Goal: Transaction & Acquisition: Obtain resource

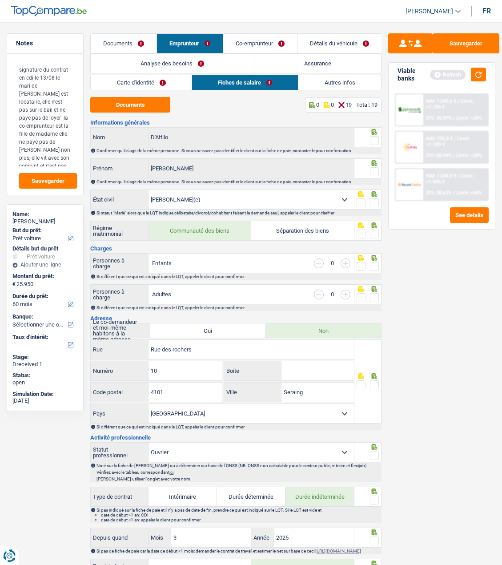
select select "car"
select select "60"
select select "married"
select select "BE"
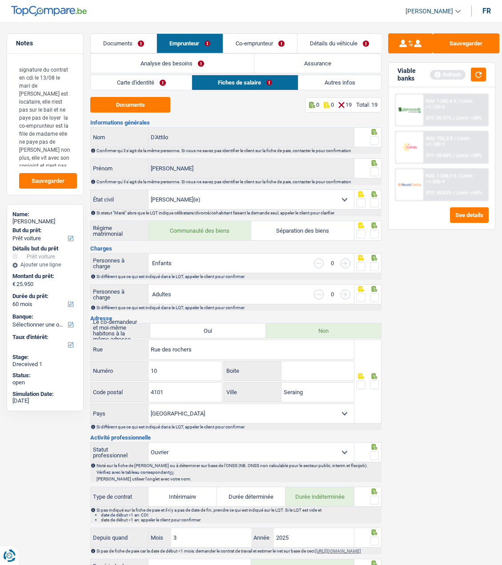
select select "worker"
select select "netSalary"
click at [455, 283] on div "Sauvegarder Viable banks Refresh NAI: 1 242,6 € / Limit: >1.150 € DTI: 30.97% /…" at bounding box center [442, 290] width 121 height 515
click at [252, 38] on link "Co-emprunteur" at bounding box center [260, 43] width 74 height 19
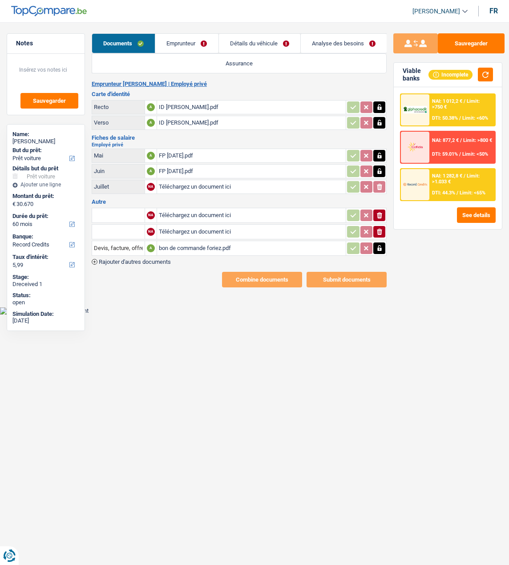
select select "car"
select select "60"
select select "record credits"
click at [185, 45] on link "Emprunteur" at bounding box center [186, 43] width 63 height 19
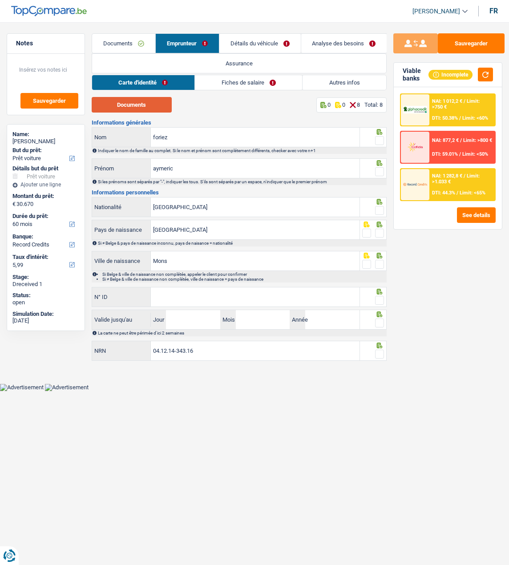
click at [140, 103] on button "Documents" at bounding box center [132, 105] width 80 height 16
click at [376, 137] on span at bounding box center [379, 140] width 9 height 9
click at [0, 0] on input "radio" at bounding box center [0, 0] width 0 height 0
click at [378, 167] on span at bounding box center [379, 171] width 9 height 9
click at [0, 0] on input "radio" at bounding box center [0, 0] width 0 height 0
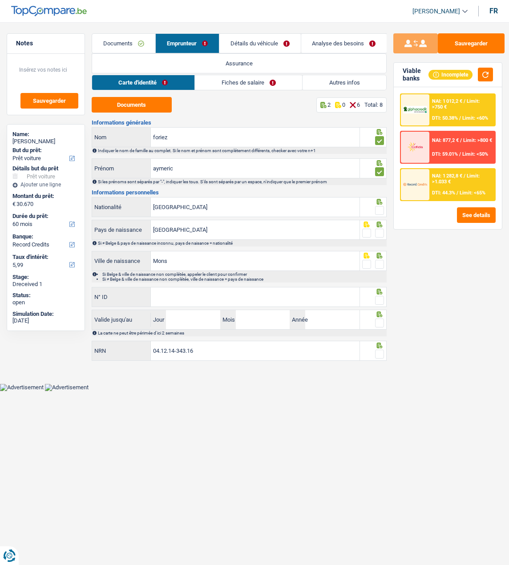
click at [376, 206] on span at bounding box center [379, 210] width 9 height 9
click at [0, 0] on input "radio" at bounding box center [0, 0] width 0 height 0
click at [374, 229] on fieldset at bounding box center [373, 233] width 22 height 11
drag, startPoint x: 378, startPoint y: 229, endPoint x: 378, endPoint y: 241, distance: 12.0
click at [378, 230] on span at bounding box center [379, 233] width 9 height 9
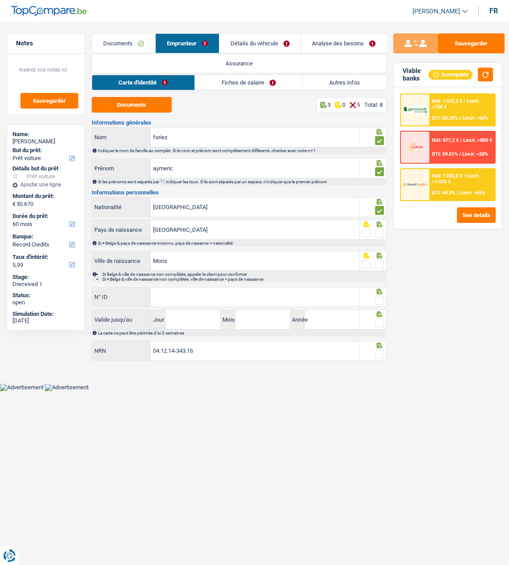
click at [0, 0] on input "radio" at bounding box center [0, 0] width 0 height 0
click at [379, 260] on span at bounding box center [379, 264] width 9 height 9
click at [0, 0] on input "radio" at bounding box center [0, 0] width 0 height 0
click at [183, 298] on input "N° ID" at bounding box center [255, 296] width 209 height 19
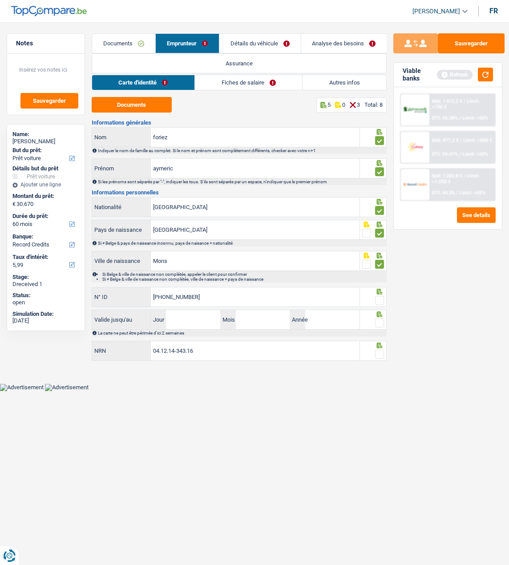
type input "595-1345995-41"
click at [380, 296] on span at bounding box center [379, 300] width 9 height 9
click at [0, 0] on input "radio" at bounding box center [0, 0] width 0 height 0
click at [217, 322] on input "Jour" at bounding box center [193, 319] width 54 height 19
type input "07"
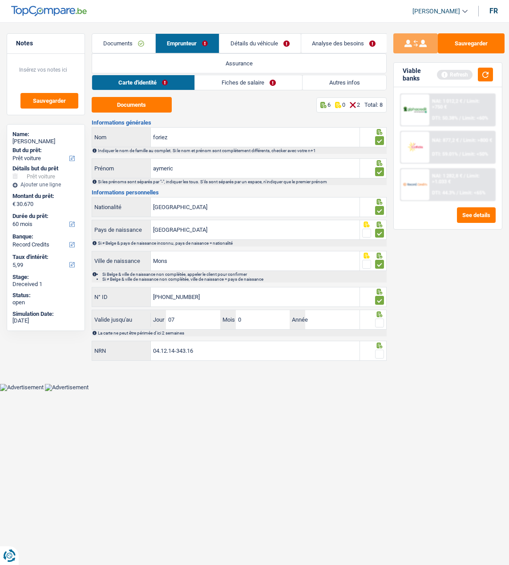
type input "02"
type input "2033"
click at [376, 321] on span at bounding box center [379, 322] width 9 height 9
click at [0, 0] on input "radio" at bounding box center [0, 0] width 0 height 0
click at [379, 352] on span at bounding box center [379, 354] width 9 height 9
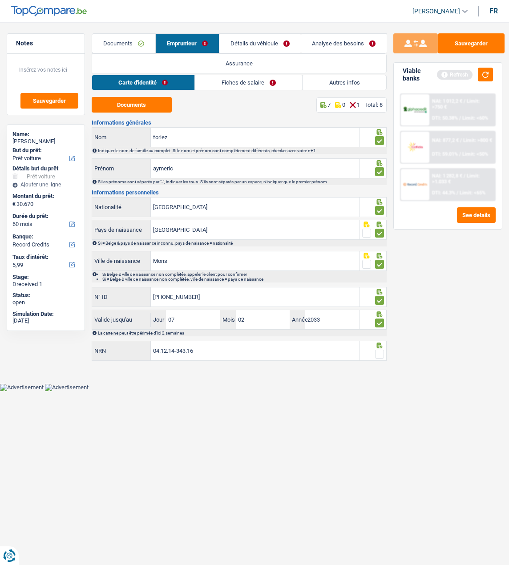
click at [0, 0] on input "radio" at bounding box center [0, 0] width 0 height 0
click at [245, 84] on link "Fiches de salaire" at bounding box center [248, 82] width 107 height 15
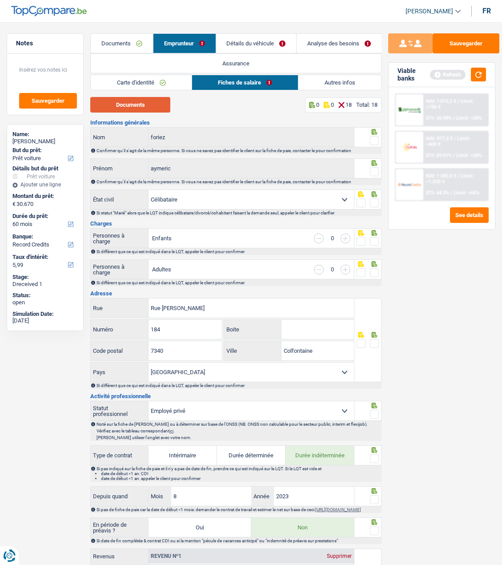
click at [141, 105] on button "Documents" at bounding box center [130, 105] width 80 height 16
click at [144, 99] on button "Documents" at bounding box center [130, 105] width 80 height 16
click at [373, 136] on span at bounding box center [374, 140] width 9 height 9
click at [0, 0] on input "radio" at bounding box center [0, 0] width 0 height 0
click at [370, 173] on span at bounding box center [374, 171] width 9 height 9
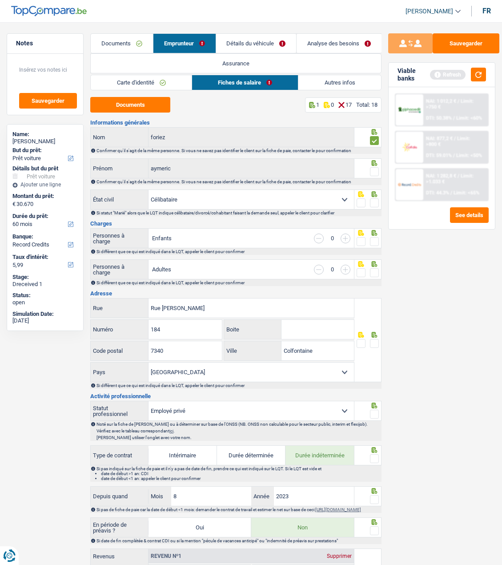
click at [0, 0] on input "radio" at bounding box center [0, 0] width 0 height 0
click at [377, 199] on span at bounding box center [374, 202] width 9 height 9
click at [0, 0] on input "radio" at bounding box center [0, 0] width 0 height 0
click at [375, 237] on span at bounding box center [374, 241] width 9 height 9
click at [0, 0] on input "radio" at bounding box center [0, 0] width 0 height 0
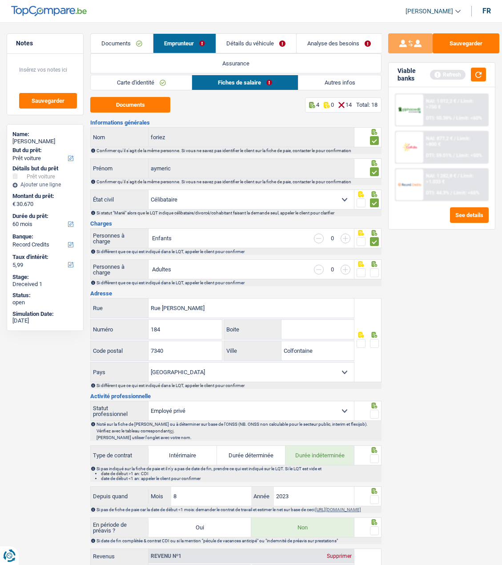
click at [375, 269] on span at bounding box center [374, 272] width 9 height 9
click at [0, 0] on input "radio" at bounding box center [0, 0] width 0 height 0
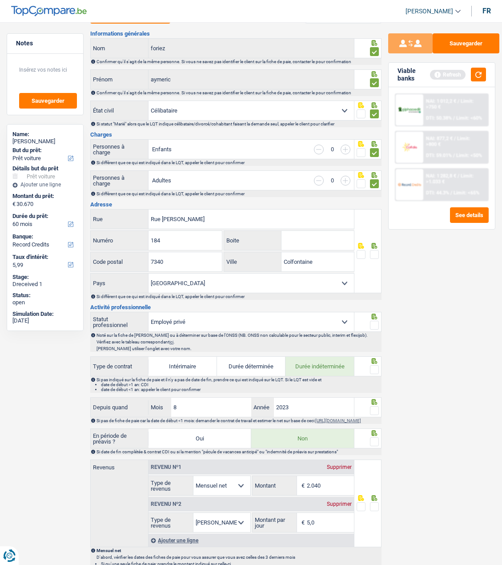
click at [378, 254] on span at bounding box center [374, 254] width 9 height 9
click at [0, 0] on input "radio" at bounding box center [0, 0] width 0 height 0
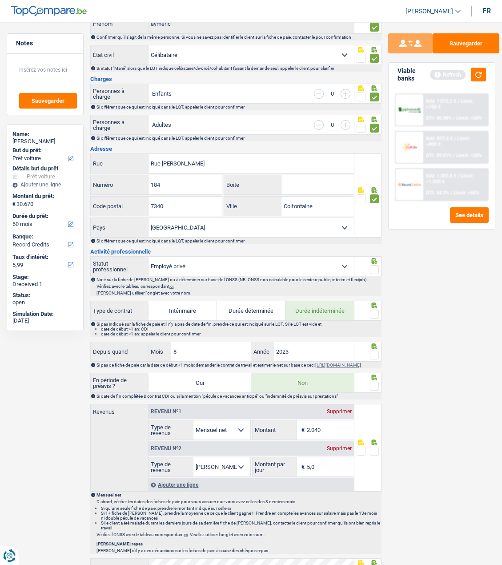
scroll to position [222, 0]
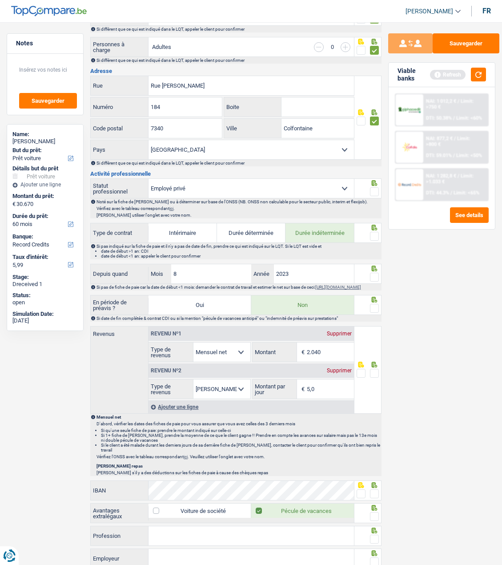
click at [374, 187] on span at bounding box center [374, 191] width 9 height 9
click at [0, 0] on input "radio" at bounding box center [0, 0] width 0 height 0
drag, startPoint x: 371, startPoint y: 230, endPoint x: 365, endPoint y: 261, distance: 31.7
click at [371, 233] on span at bounding box center [374, 236] width 9 height 9
click at [0, 0] on input "radio" at bounding box center [0, 0] width 0 height 0
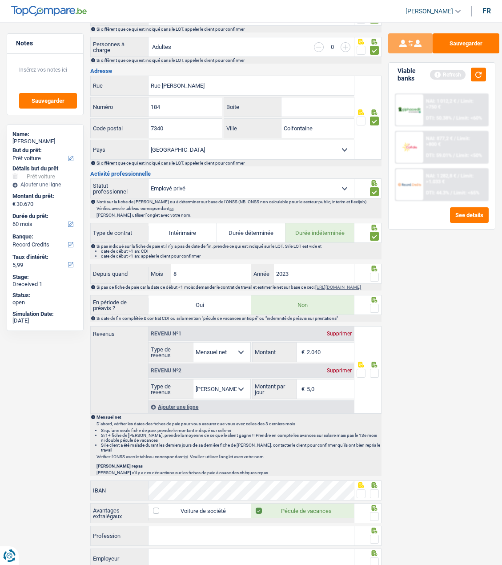
click at [376, 278] on span at bounding box center [374, 277] width 9 height 9
click at [0, 0] on input "radio" at bounding box center [0, 0] width 0 height 0
click at [200, 280] on input "8" at bounding box center [211, 273] width 80 height 19
type input "6"
click at [374, 310] on span at bounding box center [374, 308] width 9 height 9
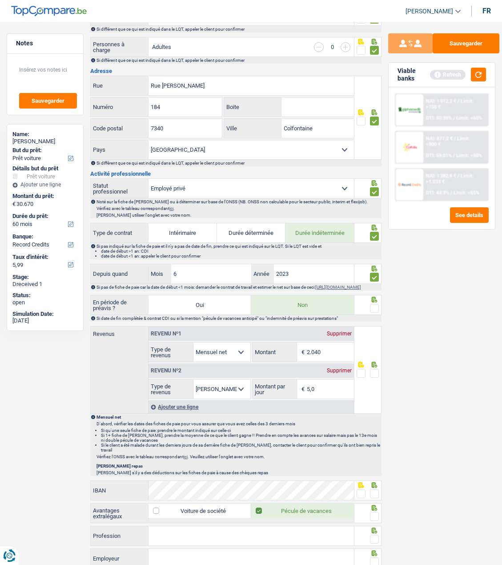
click at [0, 0] on input "radio" at bounding box center [0, 0] width 0 height 0
click at [329, 356] on input "2.040" at bounding box center [330, 351] width 47 height 19
click at [335, 356] on input "2.040" at bounding box center [330, 351] width 47 height 19
type input "2"
type input "1.997"
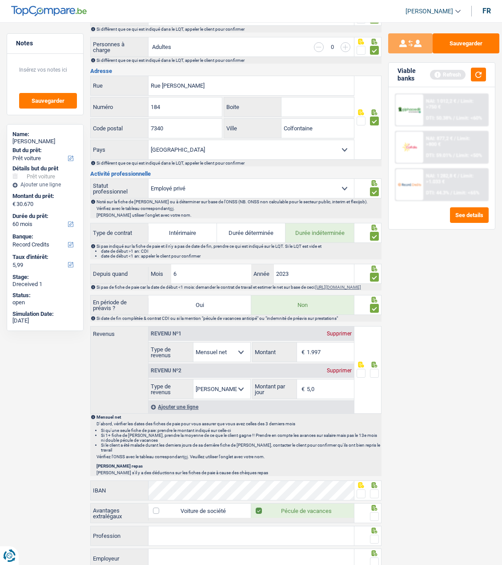
click at [375, 376] on span at bounding box center [374, 373] width 9 height 9
click at [0, 0] on input "radio" at bounding box center [0, 0] width 0 height 0
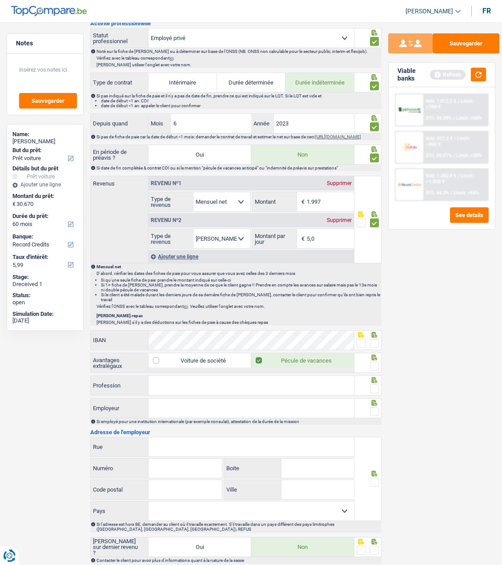
scroll to position [400, 0]
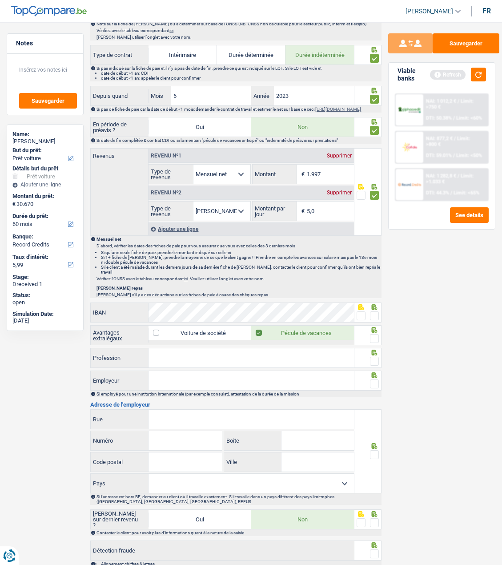
click at [373, 312] on span at bounding box center [374, 315] width 9 height 9
click at [0, 0] on input "radio" at bounding box center [0, 0] width 0 height 0
click at [372, 333] on div at bounding box center [374, 338] width 9 height 11
click at [371, 338] on span at bounding box center [374, 338] width 9 height 9
click at [0, 0] on input "radio" at bounding box center [0, 0] width 0 height 0
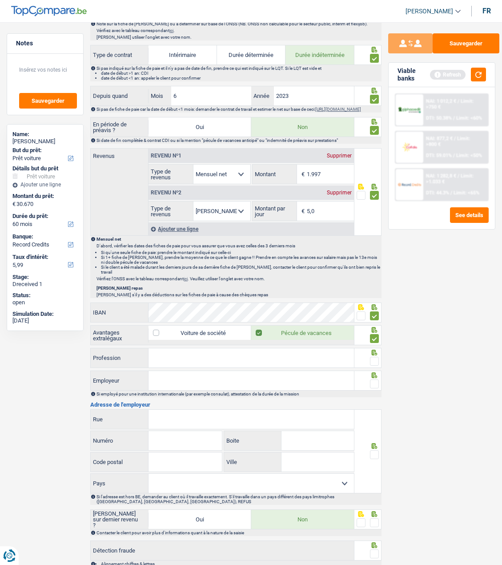
click at [295, 362] on input "Profession" at bounding box center [251, 357] width 205 height 19
type input "Equipier Commerce"
click at [374, 357] on span at bounding box center [374, 361] width 9 height 9
click at [0, 0] on input "radio" at bounding box center [0, 0] width 0 height 0
click at [181, 382] on input "Employeur" at bounding box center [251, 380] width 205 height 19
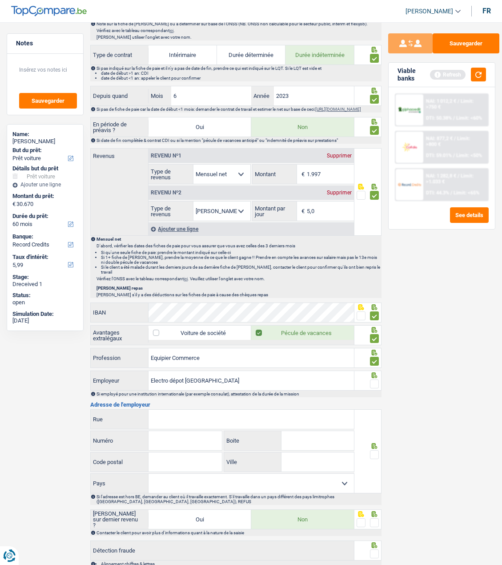
type input "Electro dépot Belgium"
click at [370, 381] on fieldset at bounding box center [368, 383] width 22 height 11
click at [373, 381] on span at bounding box center [374, 383] width 9 height 9
click at [0, 0] on input "radio" at bounding box center [0, 0] width 0 height 0
click at [212, 423] on input "Rue" at bounding box center [251, 419] width 205 height 19
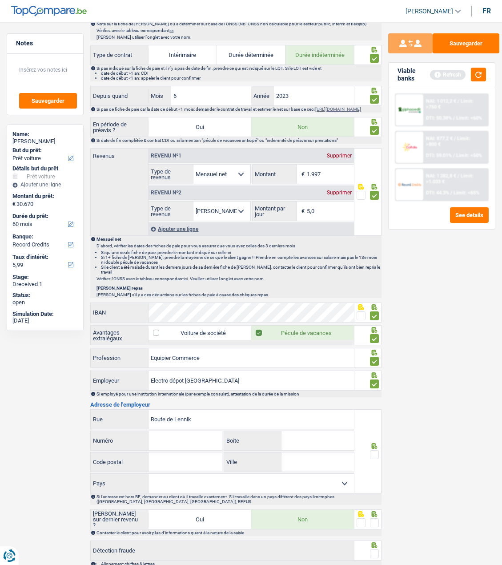
type input "Route de Lennik"
click at [161, 436] on input "Numéro" at bounding box center [185, 440] width 73 height 19
type input "371"
click at [197, 464] on input "Code postal" at bounding box center [185, 461] width 73 height 19
type input "1070"
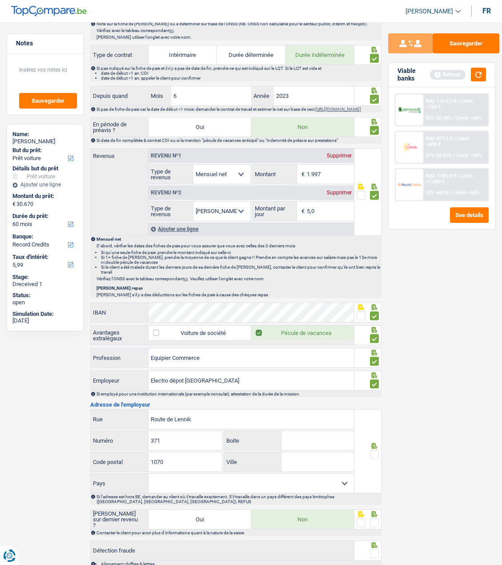
click at [308, 460] on input "Ville" at bounding box center [317, 461] width 73 height 19
type input "Anderlecht"
click at [371, 451] on span at bounding box center [374, 454] width 9 height 9
click at [0, 0] on input "radio" at bounding box center [0, 0] width 0 height 0
click at [342, 478] on select "Belgique France Allemagne Italie Luxembourg Pays-Bas Espagne Suisse Sélectionne…" at bounding box center [251, 483] width 205 height 19
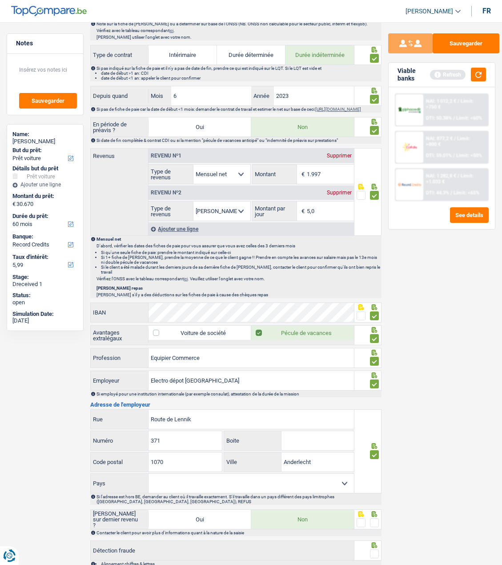
select select "BE"
click at [149, 474] on select "Belgique France Allemagne Italie Luxembourg Pays-Bas Espagne Suisse Sélectionne…" at bounding box center [251, 483] width 205 height 19
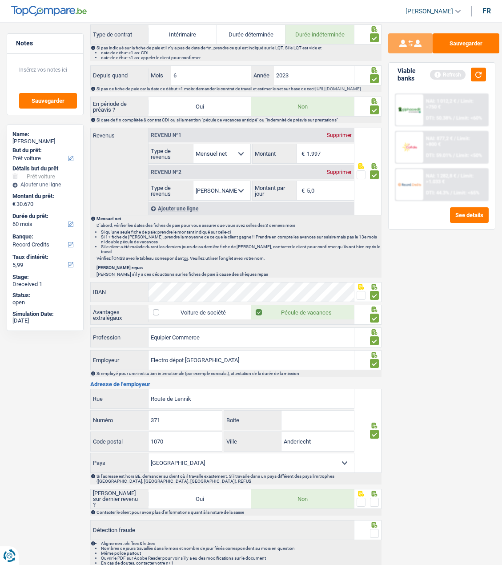
scroll to position [451, 0]
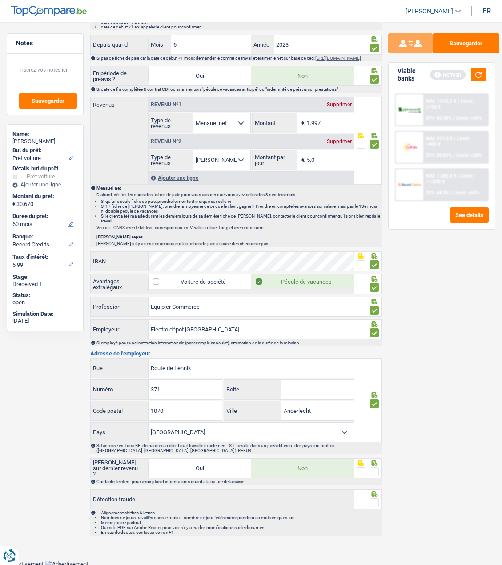
drag, startPoint x: 373, startPoint y: 470, endPoint x: 373, endPoint y: 481, distance: 11.6
click at [373, 471] on span at bounding box center [374, 471] width 9 height 9
click at [0, 0] on input "radio" at bounding box center [0, 0] width 0 height 0
click at [372, 497] on div at bounding box center [374, 502] width 9 height 11
click at [377, 502] on span at bounding box center [374, 502] width 9 height 9
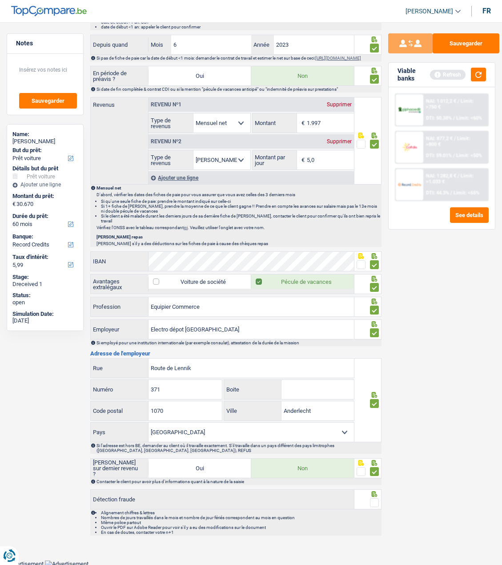
click at [0, 0] on input "radio" at bounding box center [0, 0] width 0 height 0
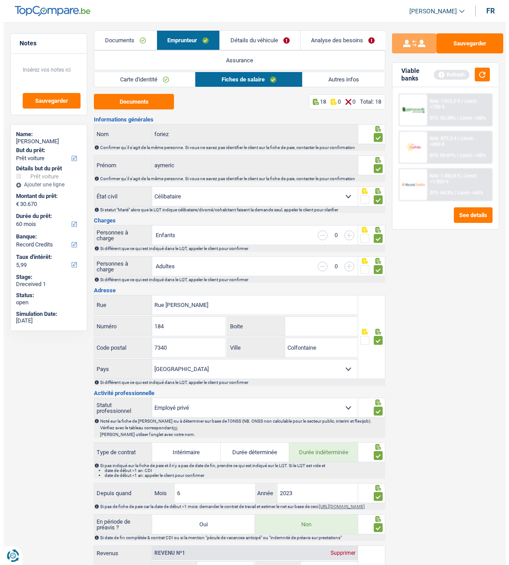
scroll to position [0, 0]
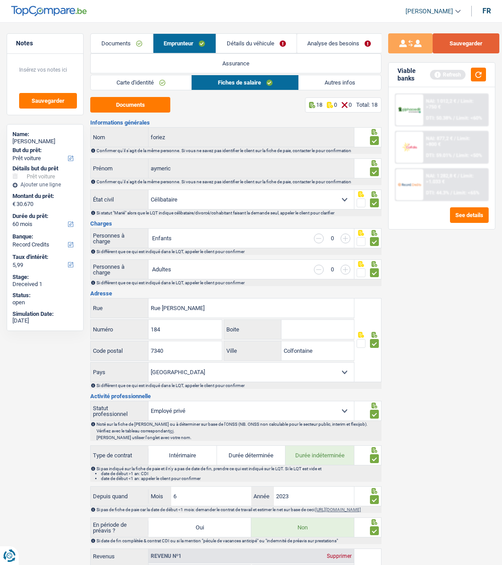
click at [470, 44] on button "Sauvegarder" at bounding box center [466, 43] width 67 height 20
click at [268, 44] on link "Détails du véhicule" at bounding box center [256, 43] width 80 height 19
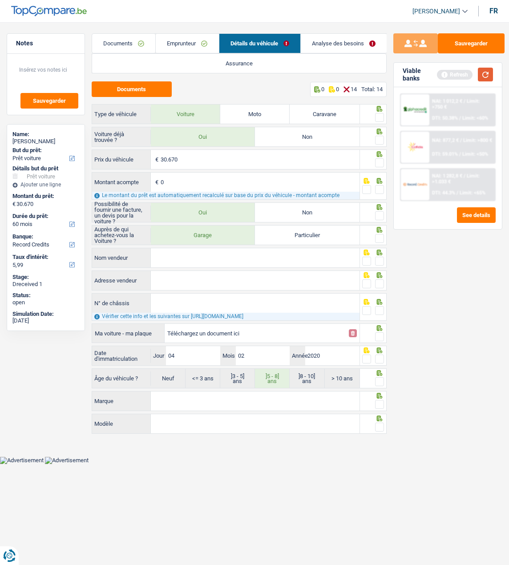
click at [491, 73] on button "button" at bounding box center [485, 75] width 15 height 14
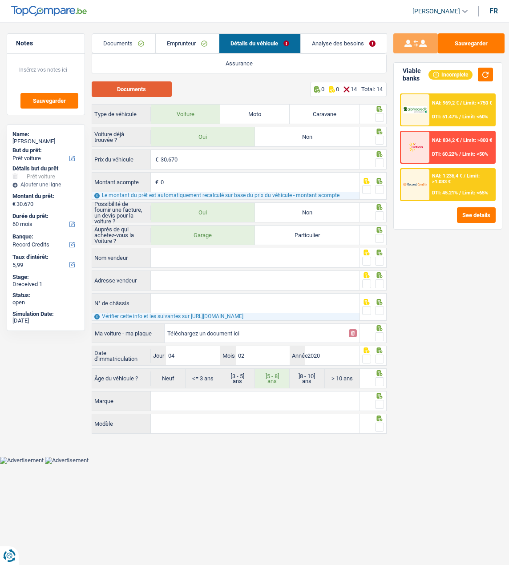
click at [155, 86] on button "Documents" at bounding box center [132, 89] width 80 height 16
click at [148, 89] on button "Documents" at bounding box center [132, 89] width 80 height 16
click at [145, 88] on button "Documents" at bounding box center [132, 89] width 80 height 16
click at [117, 88] on button "Documents" at bounding box center [132, 89] width 80 height 16
drag, startPoint x: 377, startPoint y: 115, endPoint x: 379, endPoint y: 125, distance: 9.6
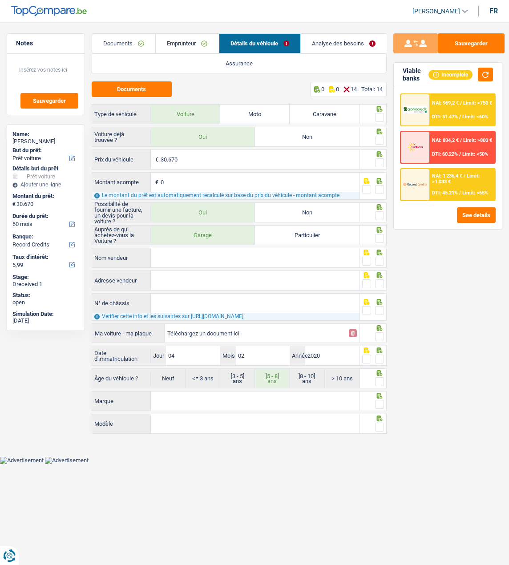
click at [377, 115] on span at bounding box center [379, 117] width 9 height 9
click at [0, 0] on input "radio" at bounding box center [0, 0] width 0 height 0
click at [382, 136] on span at bounding box center [379, 140] width 9 height 9
click at [0, 0] on input "radio" at bounding box center [0, 0] width 0 height 0
click at [379, 160] on span at bounding box center [379, 162] width 9 height 9
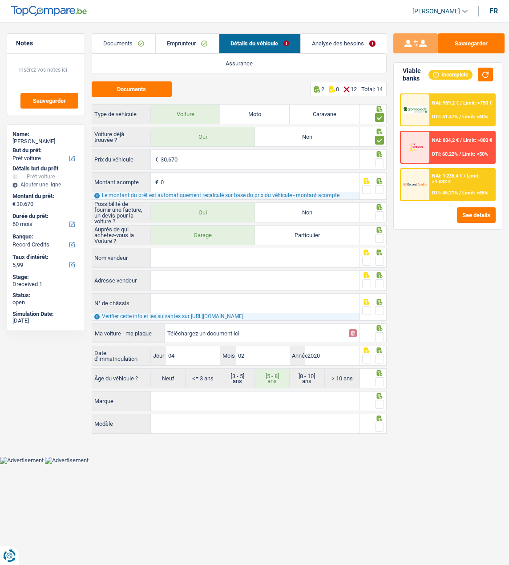
click at [0, 0] on input "radio" at bounding box center [0, 0] width 0 height 0
click at [378, 187] on span at bounding box center [379, 189] width 9 height 9
click at [0, 0] on input "radio" at bounding box center [0, 0] width 0 height 0
drag, startPoint x: 378, startPoint y: 211, endPoint x: 379, endPoint y: 223, distance: 12.0
click at [378, 212] on span at bounding box center [379, 215] width 9 height 9
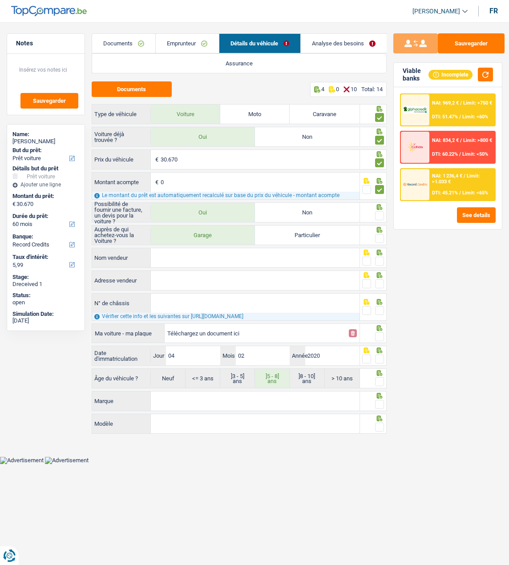
click at [0, 0] on input "radio" at bounding box center [0, 0] width 0 height 0
click at [380, 235] on span at bounding box center [379, 238] width 9 height 9
click at [0, 0] on input "radio" at bounding box center [0, 0] width 0 height 0
drag, startPoint x: 378, startPoint y: 260, endPoint x: 362, endPoint y: 263, distance: 16.8
click at [377, 261] on span at bounding box center [379, 261] width 9 height 9
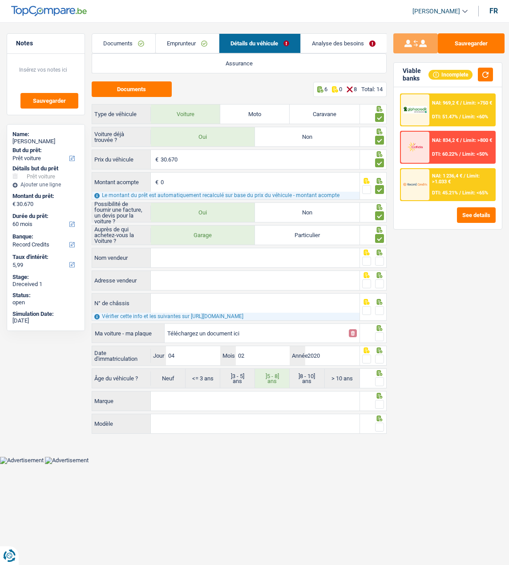
click at [0, 0] on input "radio" at bounding box center [0, 0] width 0 height 0
click at [245, 258] on input "Nom vendeur" at bounding box center [255, 257] width 209 height 19
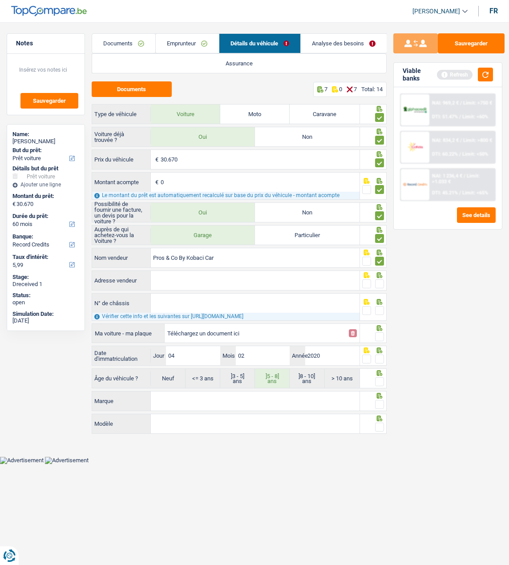
type input "Pros & Co By Kobaci Car"
click at [201, 273] on input "Adresse vendeur" at bounding box center [255, 280] width 209 height 19
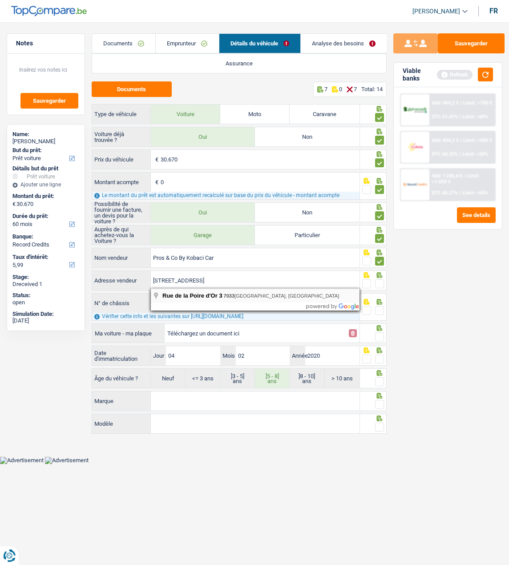
type input "Rue de la Poire d'Or; 3; 7033; Mons; BE"
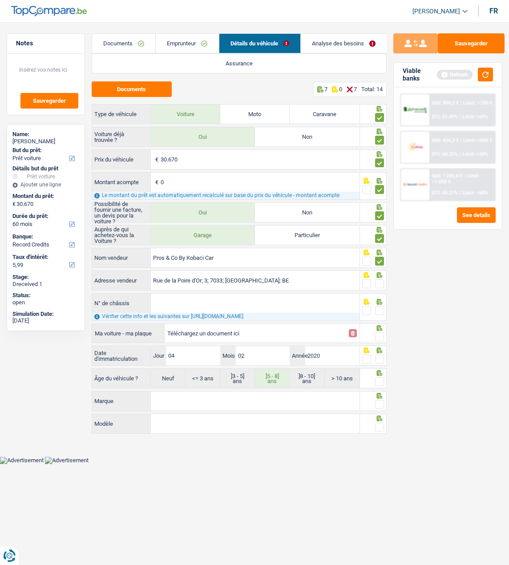
click at [374, 284] on fieldset at bounding box center [373, 283] width 22 height 11
click at [380, 278] on div at bounding box center [379, 283] width 9 height 11
click at [377, 282] on span at bounding box center [379, 283] width 9 height 9
click at [0, 0] on input "radio" at bounding box center [0, 0] width 0 height 0
click at [206, 305] on input "N° de châssis" at bounding box center [255, 303] width 209 height 19
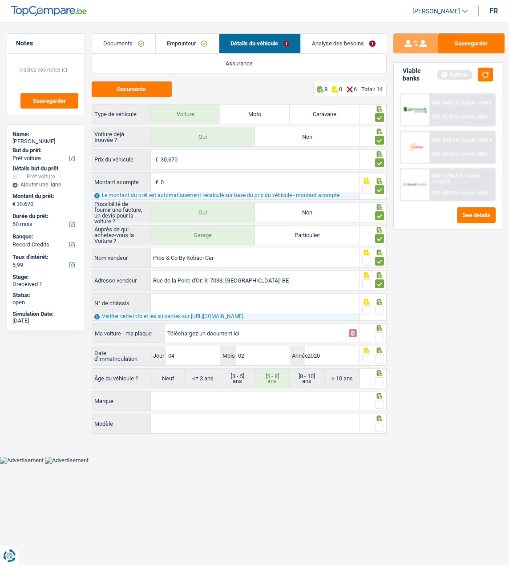
click at [249, 304] on input "N° de châssis" at bounding box center [255, 303] width 209 height 19
paste input "W1K1183031N101563"
type input "W1K1183031N101563"
click at [380, 311] on span at bounding box center [379, 310] width 9 height 9
click at [0, 0] on input "radio" at bounding box center [0, 0] width 0 height 0
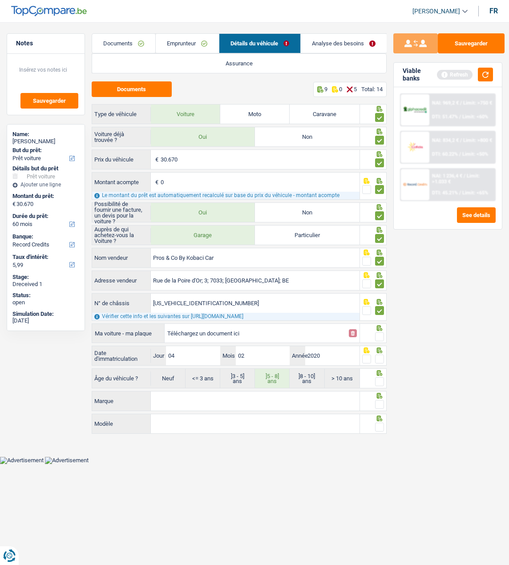
click at [256, 332] on input "Téléchargez un document ici" at bounding box center [255, 332] width 176 height 13
type input "C:\fakepath\Mercedes Aymeric.png"
click at [380, 332] on span at bounding box center [379, 336] width 9 height 9
click at [0, 0] on input "radio" at bounding box center [0, 0] width 0 height 0
click at [214, 358] on input "04" at bounding box center [193, 355] width 54 height 19
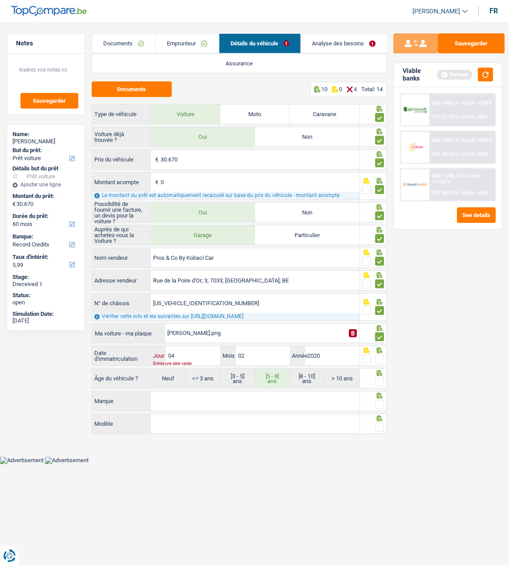
type input "0"
type input "31"
type input "02"
type input "2020"
click at [379, 358] on span at bounding box center [379, 358] width 9 height 9
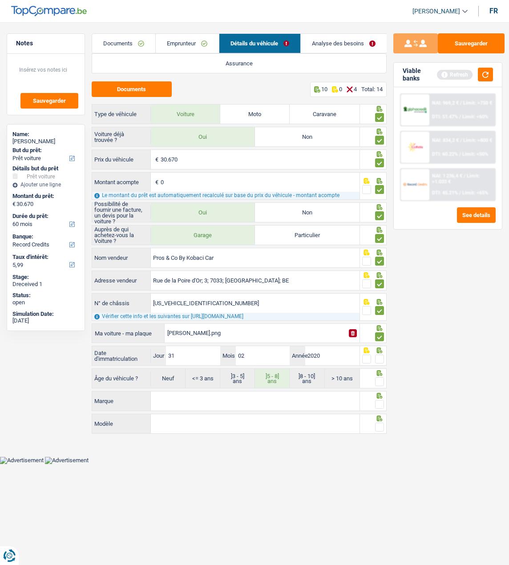
click at [0, 0] on input "radio" at bounding box center [0, 0] width 0 height 0
click at [379, 380] on span at bounding box center [379, 381] width 9 height 9
click at [0, 0] on input "radio" at bounding box center [0, 0] width 0 height 0
click at [241, 401] on input "Marque" at bounding box center [255, 400] width 209 height 19
type input "Mercedes-Benz"
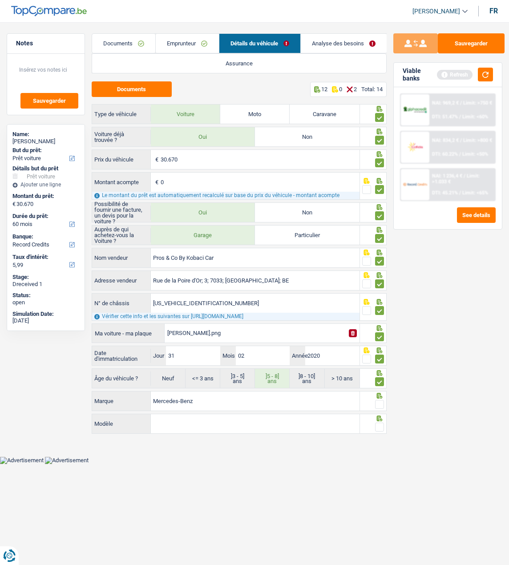
drag, startPoint x: 197, startPoint y: 420, endPoint x: 216, endPoint y: 414, distance: 20.0
click at [198, 420] on input "Modèle" at bounding box center [255, 423] width 209 height 19
click at [376, 402] on span at bounding box center [379, 404] width 9 height 9
click at [0, 0] on input "radio" at bounding box center [0, 0] width 0 height 0
click at [202, 421] on input "Modèle" at bounding box center [255, 423] width 209 height 19
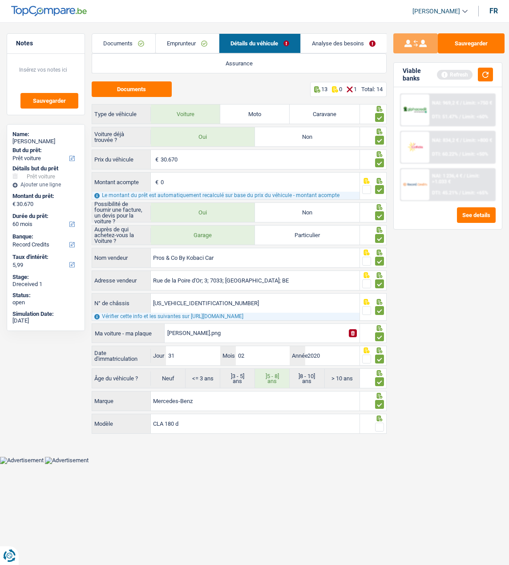
type input "CLA 180 d"
click at [378, 422] on span at bounding box center [379, 426] width 9 height 9
click at [0, 0] on input "radio" at bounding box center [0, 0] width 0 height 0
click at [470, 40] on button "Sauvegarder" at bounding box center [471, 43] width 67 height 20
click at [332, 42] on link "Analyse des besoins" at bounding box center [344, 43] width 86 height 19
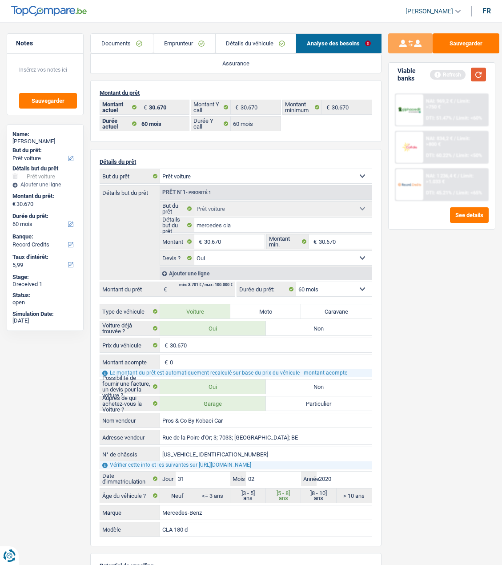
click at [481, 72] on button "button" at bounding box center [478, 75] width 15 height 14
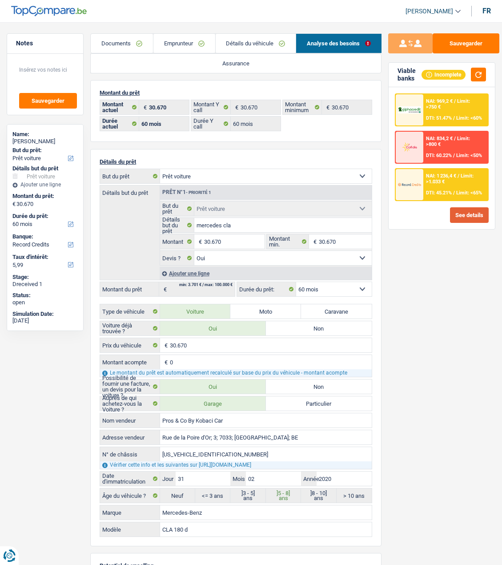
click at [460, 212] on button "See details" at bounding box center [469, 215] width 39 height 16
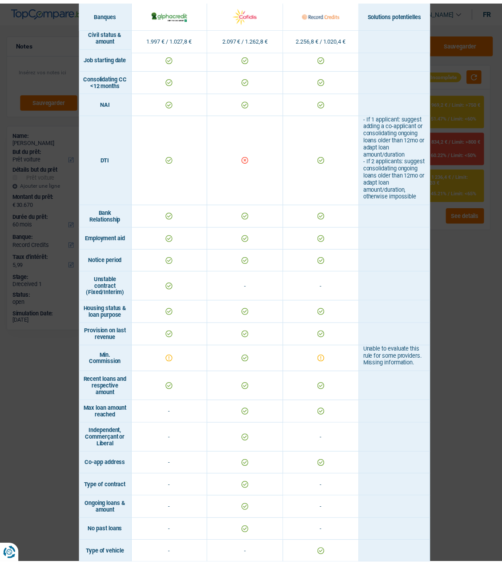
scroll to position [378, 0]
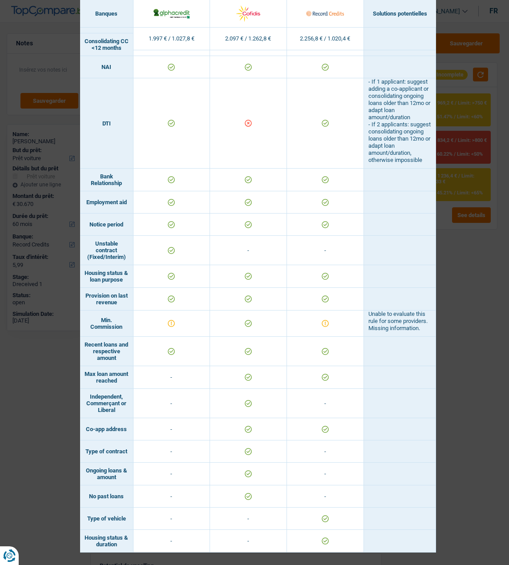
click at [444, 139] on div "Banks conditions × Banques Solutions potentielles Revenus / Charges 1.997 € / 1…" at bounding box center [254, 282] width 509 height 565
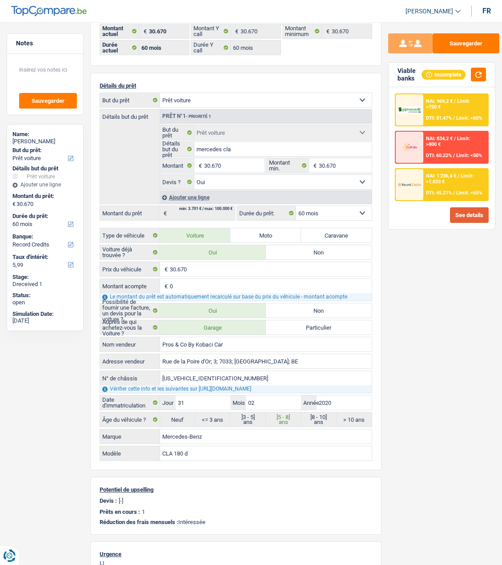
scroll to position [89, 0]
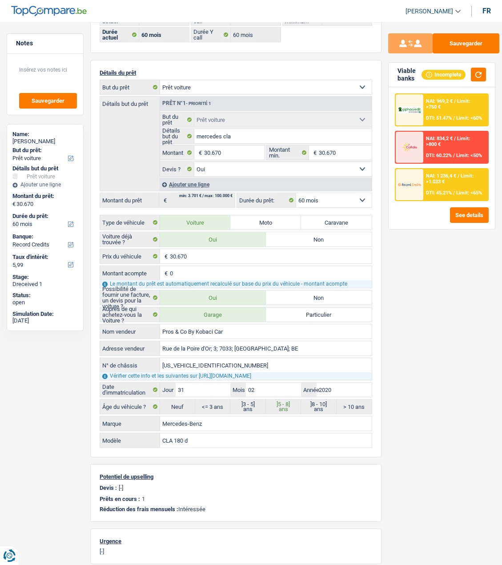
click at [445, 111] on div "NAI: 969,2 € / Limit: >750 € DTI: 51.47% / Limit: <60%" at bounding box center [455, 109] width 64 height 31
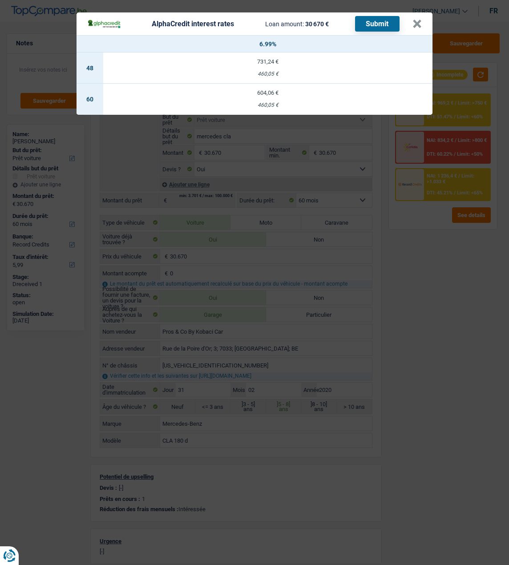
click at [277, 92] on td "604,06 € 460,05 €" at bounding box center [267, 99] width 329 height 31
select select "alphacredit"
type input "6,99"
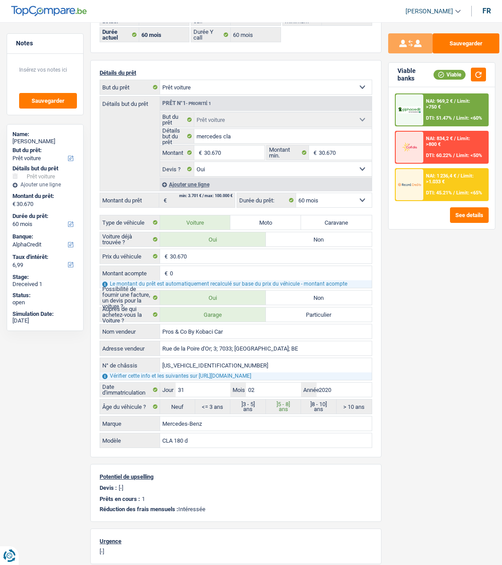
click at [467, 117] on span "Limit: <60%" at bounding box center [469, 118] width 26 height 6
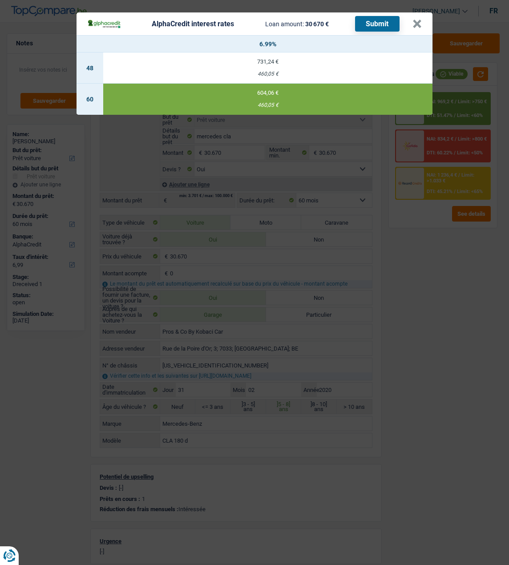
click at [379, 21] on button "Submit" at bounding box center [377, 24] width 44 height 16
click at [419, 20] on button "×" at bounding box center [416, 24] width 9 height 9
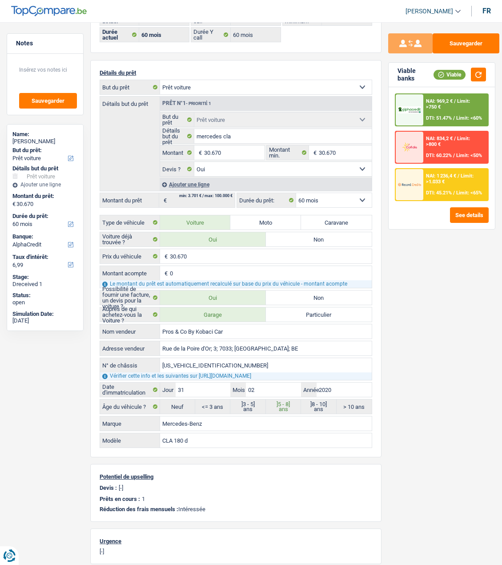
click at [447, 195] on div "NAI: 1 236,4 € / Limit: >1.033 € DTI: 45.21% / Limit: <65%" at bounding box center [455, 184] width 64 height 31
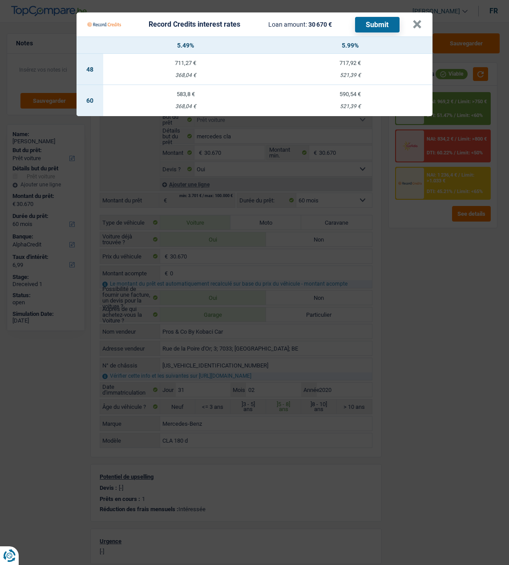
click at [361, 104] on div "521,39 €" at bounding box center [350, 107] width 165 height 6
select select "record credits"
type input "5,99"
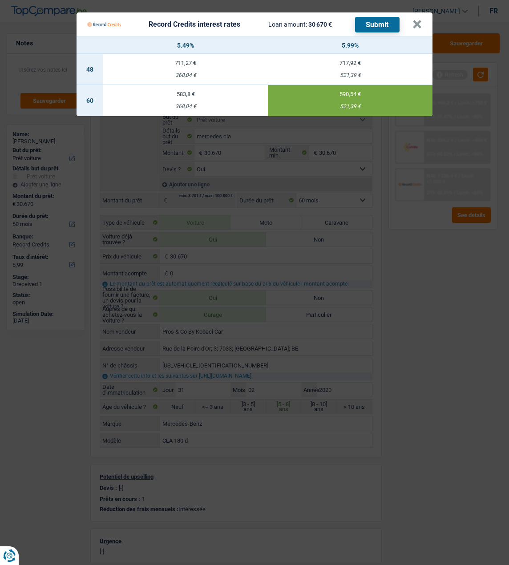
click at [375, 24] on button "Submit" at bounding box center [377, 25] width 44 height 16
drag, startPoint x: 417, startPoint y: 20, endPoint x: 415, endPoint y: 24, distance: 4.6
click at [418, 21] on button "×" at bounding box center [416, 24] width 9 height 9
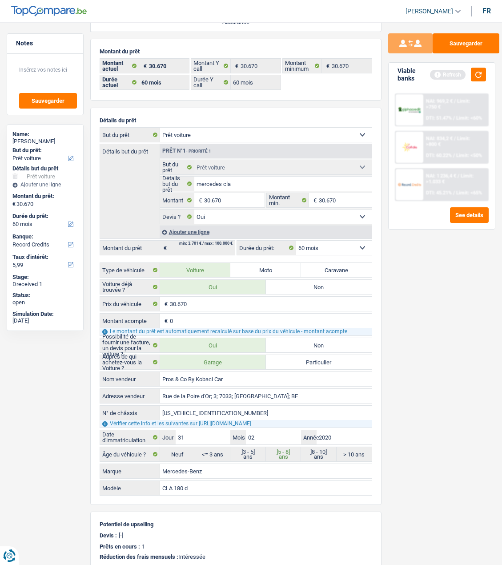
scroll to position [0, 0]
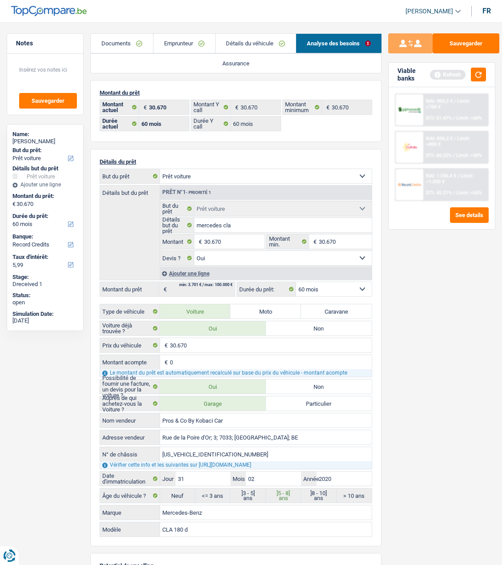
click at [129, 47] on link "Documents" at bounding box center [122, 43] width 62 height 19
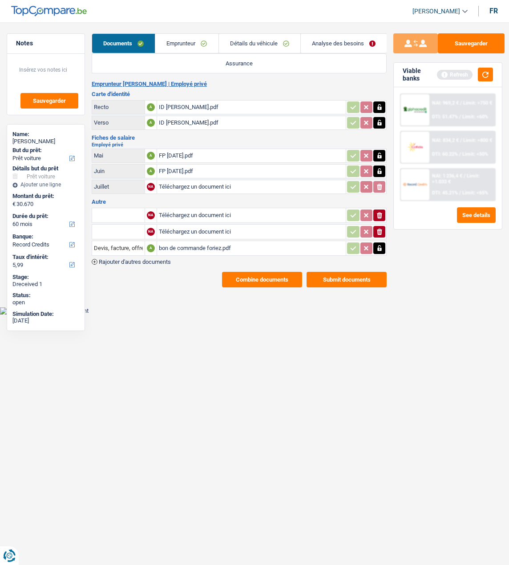
click at [251, 272] on button "Combine documents" at bounding box center [262, 280] width 80 height 16
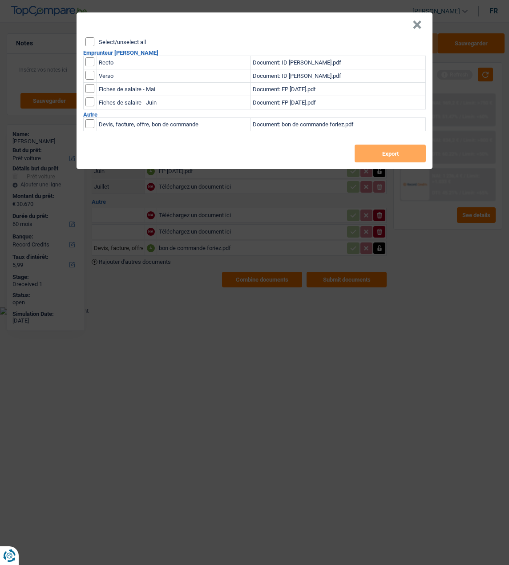
click at [91, 39] on input "Select/unselect all" at bounding box center [89, 41] width 9 height 9
checkbox input "true"
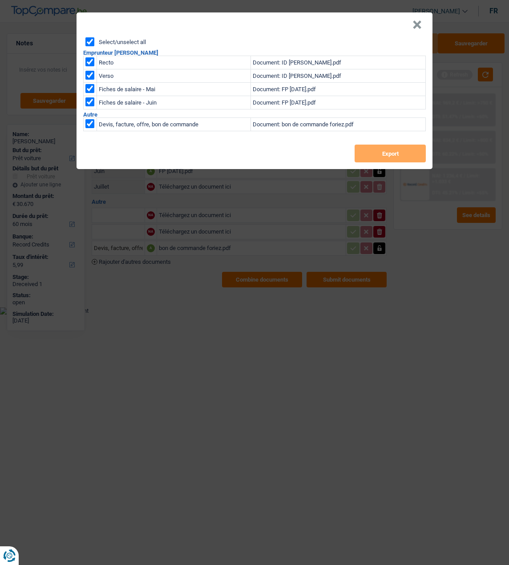
checkbox input "true"
click at [398, 155] on button "Export" at bounding box center [389, 154] width 71 height 18
click at [408, 195] on div "× Select/unselect all Emprunteur aymeric foriez Recto Document: ID Aymeric Fori…" at bounding box center [254, 282] width 509 height 565
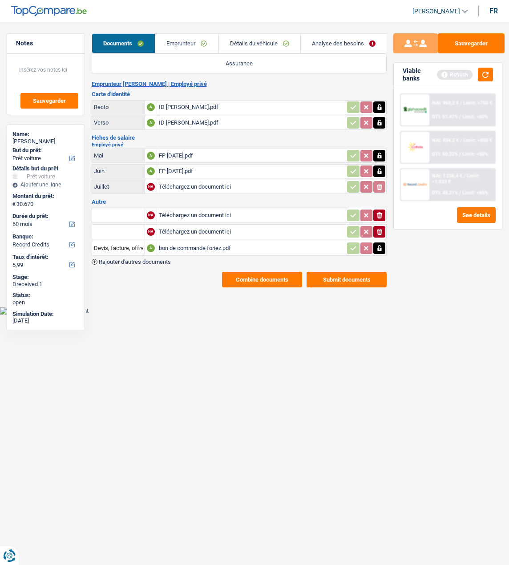
drag, startPoint x: 186, startPoint y: 41, endPoint x: 222, endPoint y: 51, distance: 37.2
click at [188, 42] on link "Emprunteur" at bounding box center [186, 43] width 63 height 19
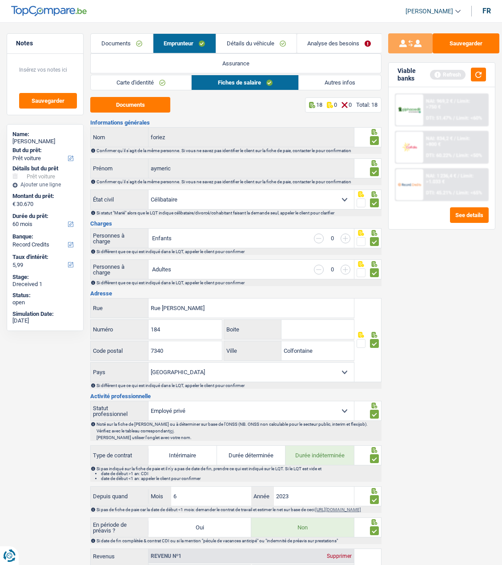
click at [333, 80] on link "Autres infos" at bounding box center [340, 82] width 82 height 15
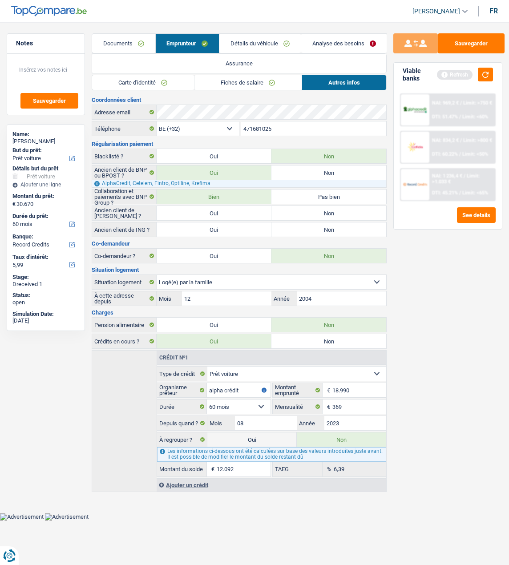
click at [122, 47] on link "Documents" at bounding box center [123, 43] width 63 height 19
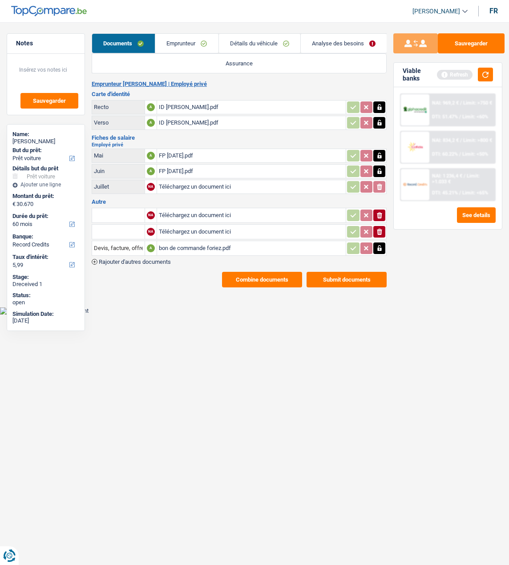
click at [454, 182] on div "NAI: 1 236,4 € / Limit: >1.033 € DTI: 45.21% / Limit: <65%" at bounding box center [461, 184] width 65 height 31
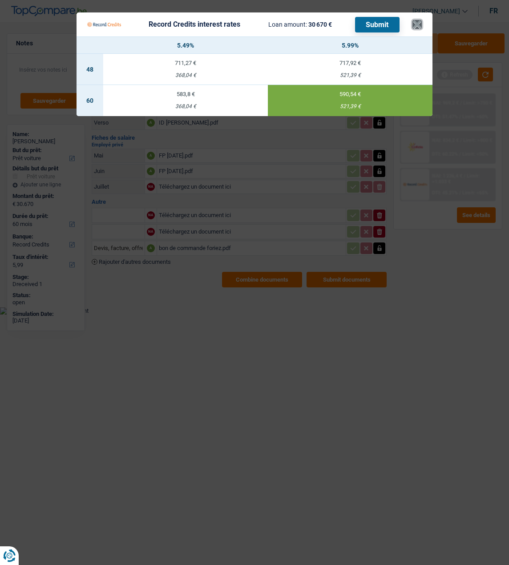
click at [422, 20] on button "×" at bounding box center [416, 24] width 9 height 9
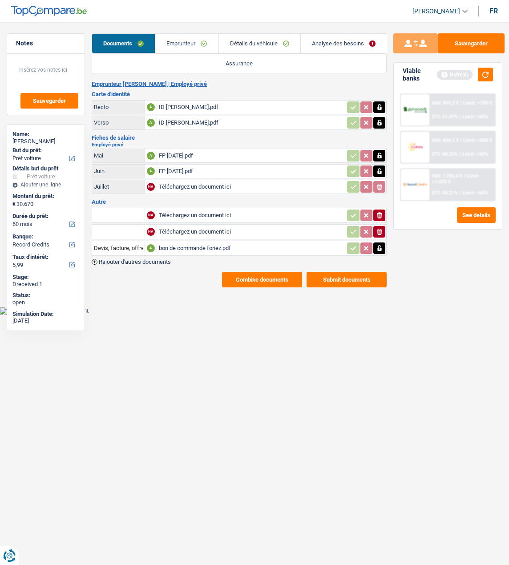
click at [198, 42] on link "Emprunteur" at bounding box center [186, 43] width 63 height 19
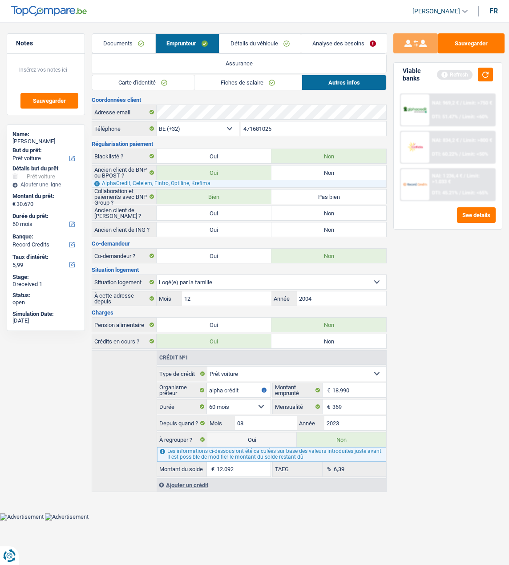
click at [151, 80] on link "Carte d'identité" at bounding box center [143, 82] width 102 height 15
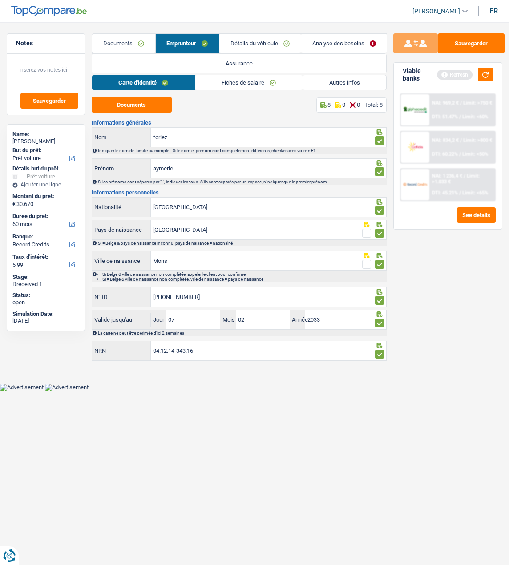
click at [241, 85] on link "Fiches de salaire" at bounding box center [248, 82] width 107 height 15
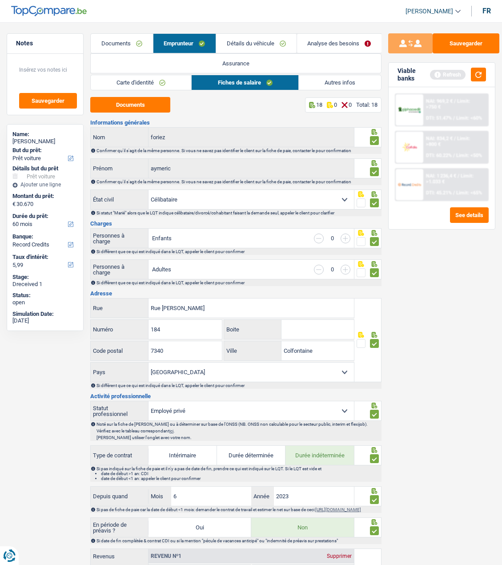
click at [277, 44] on link "Détails du véhicule" at bounding box center [256, 43] width 80 height 19
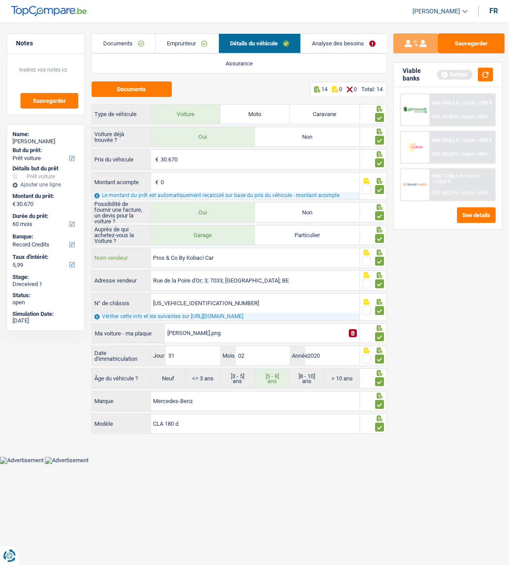
click at [206, 257] on input "Pros & Co By Kobaci Car" at bounding box center [255, 257] width 209 height 19
type input "Pros & Co By Kabakci Car"
click at [458, 42] on button "Sauvegarder" at bounding box center [471, 43] width 67 height 20
click at [449, 175] on div "NAI: 1 236,4 € / Limit: >1.033 € DTI: 45.21% / Limit: <65%" at bounding box center [461, 184] width 65 height 31
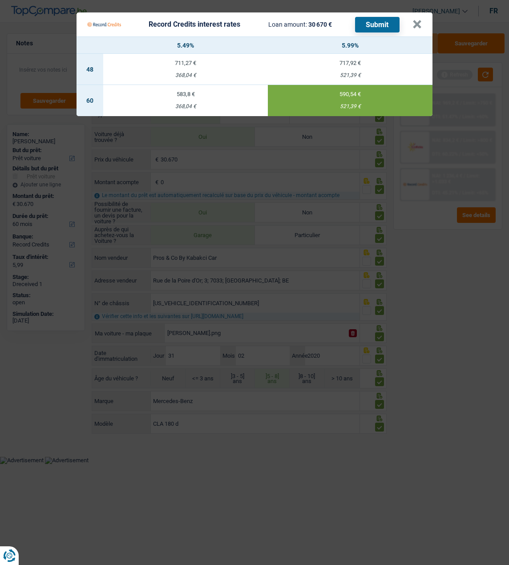
click at [386, 20] on button "Submit" at bounding box center [377, 25] width 44 height 16
click at [422, 20] on button "×" at bounding box center [416, 24] width 9 height 9
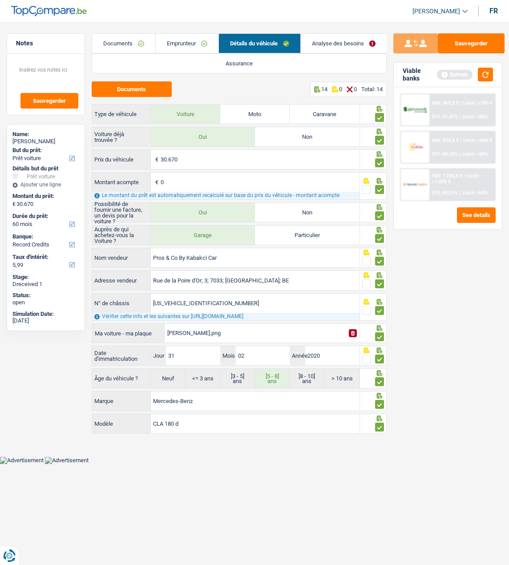
click at [463, 105] on span "Limit: >750 €" at bounding box center [477, 103] width 29 height 6
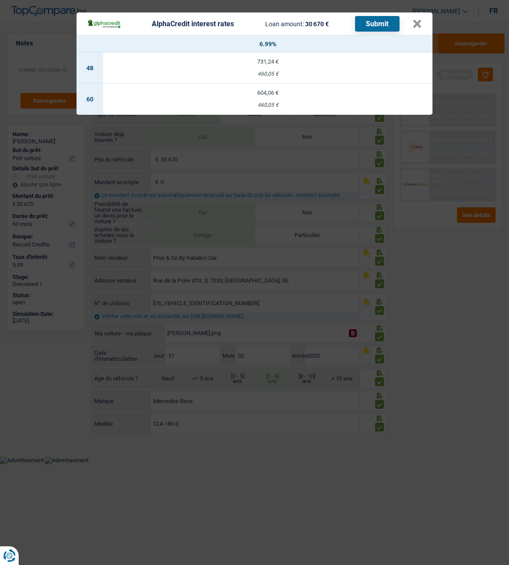
click at [269, 95] on td "604,06 € 460,05 €" at bounding box center [267, 99] width 329 height 31
select select "alphacredit"
type input "6,99"
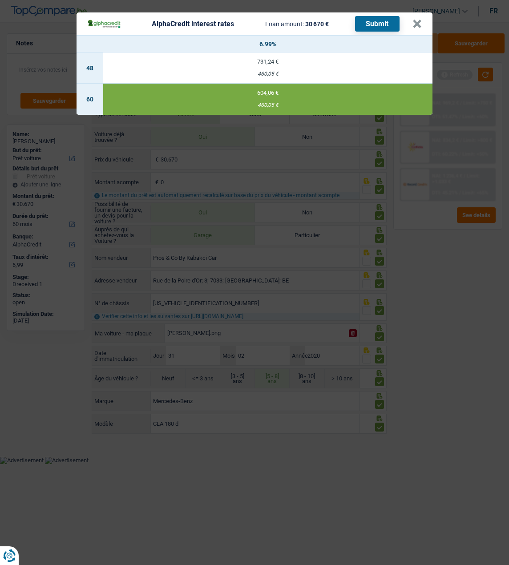
click at [378, 22] on button "Submit" at bounding box center [377, 24] width 44 height 16
click at [418, 20] on button "×" at bounding box center [416, 24] width 9 height 9
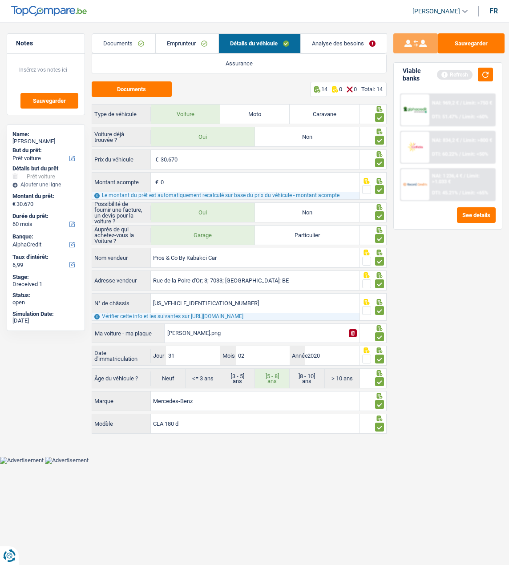
click at [413, 432] on div "Sauvegarder Viable banks Refresh NAI: 969,2 € / Limit: >750 € DTI: 51.47% / Lim…" at bounding box center [447, 290] width 122 height 515
click at [176, 39] on link "Emprunteur" at bounding box center [187, 43] width 63 height 19
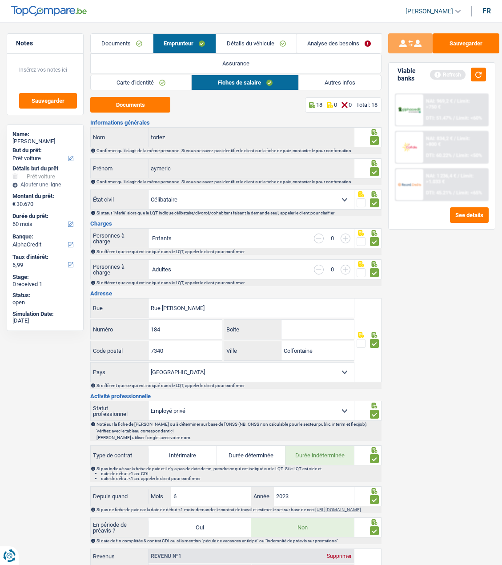
click at [149, 82] on link "Carte d'identité" at bounding box center [141, 82] width 101 height 15
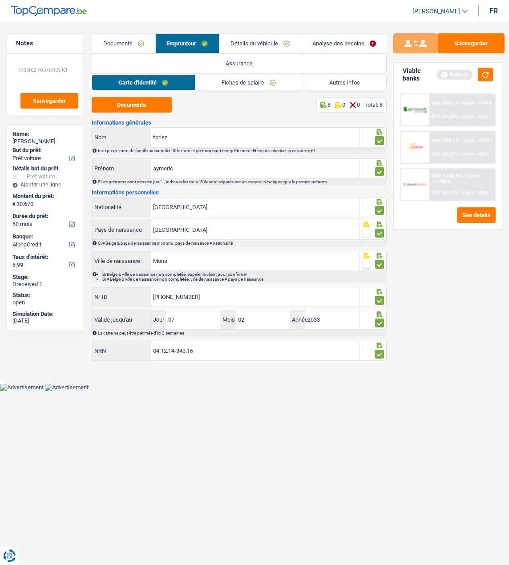
click at [457, 181] on div "NAI: 1 236,4 € / Limit: >1.033 € DTI: 45.21% / Limit: <65%" at bounding box center [461, 184] width 65 height 31
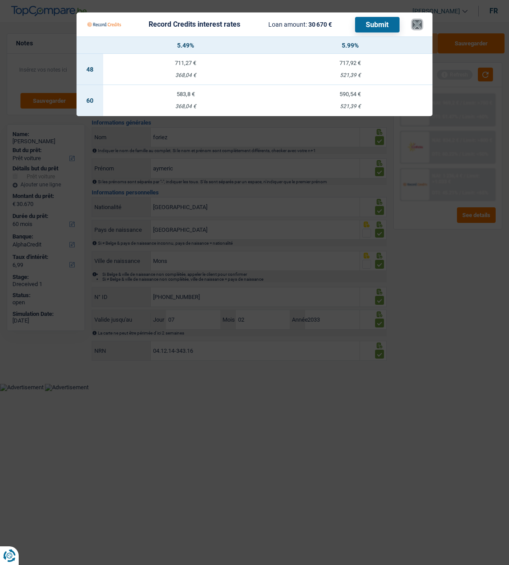
click at [419, 20] on button "×" at bounding box center [416, 24] width 9 height 9
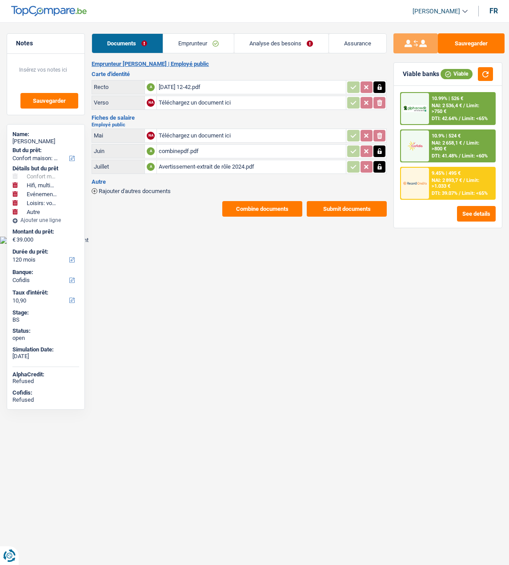
select select "household"
select select "tech"
select select "familyEvent"
select select "hobbies"
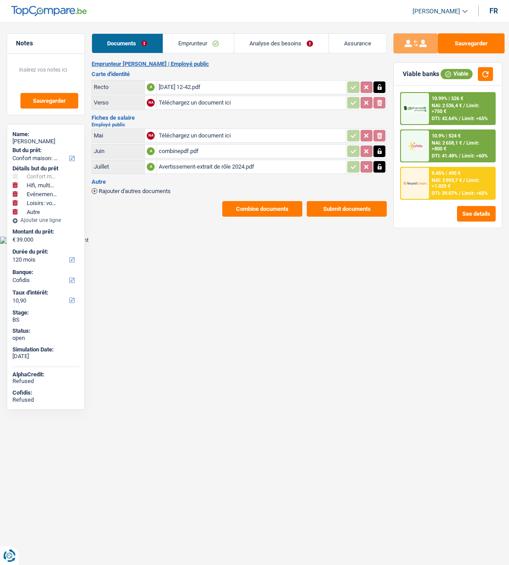
select select "other"
select select "120"
click at [454, 188] on div "9.45% | 495 € NAI: 2 893,7 € / Limit: >1.033 € DTI: 39.07% / Limit: <65%" at bounding box center [462, 183] width 66 height 31
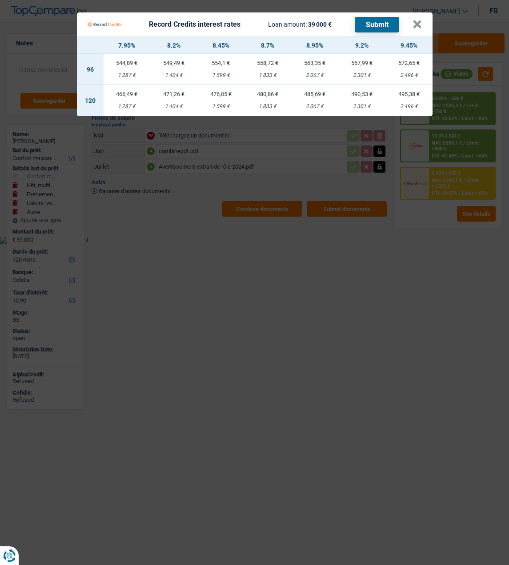
click at [221, 91] on div "476,05 €" at bounding box center [220, 94] width 47 height 6
select select "record credits"
type input "8,45"
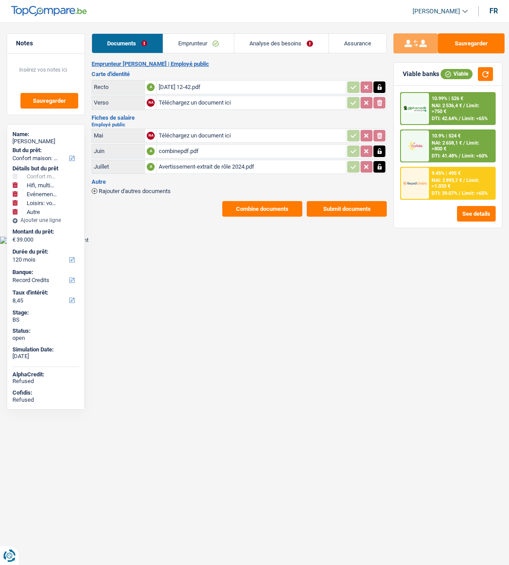
click at [439, 177] on div "9.45% | 495 € NAI: 2 893,7 € / Limit: >1.033 € DTI: 39.07% / Limit: <65%" at bounding box center [462, 183] width 66 height 31
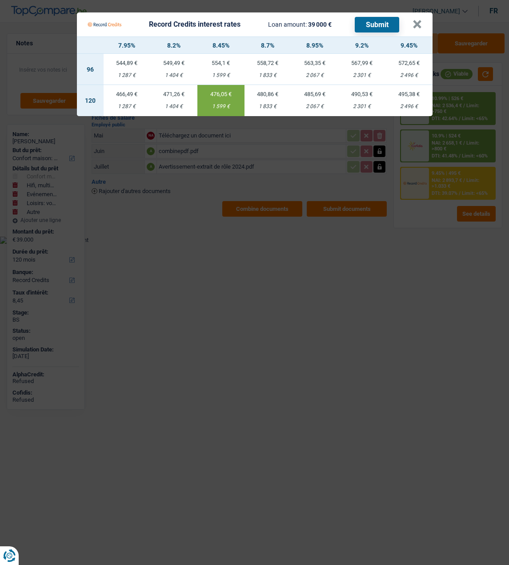
click at [371, 20] on button "Submit" at bounding box center [377, 25] width 44 height 16
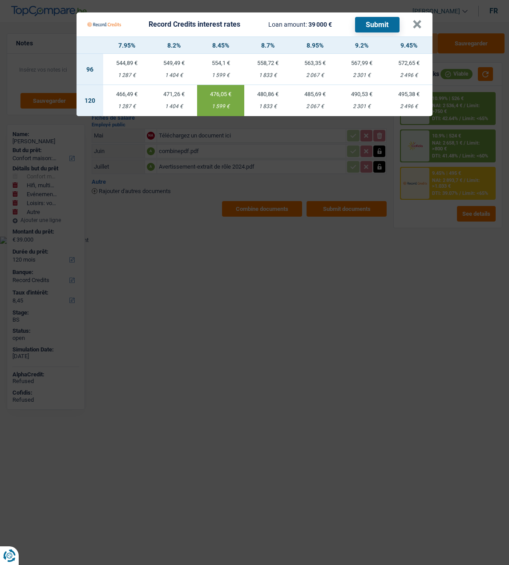
click at [193, 395] on Credits "Record Credits interest rates Loan amount: 39 000 € Submit × 7.95% 8.2% 8.45% 8…" at bounding box center [254, 282] width 509 height 565
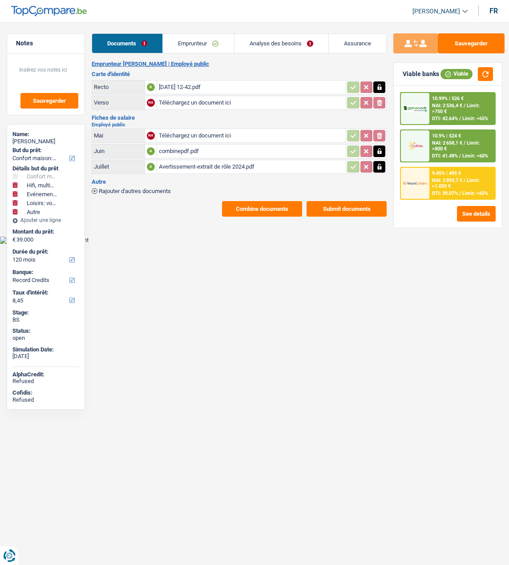
click at [194, 43] on link "Emprunteur" at bounding box center [198, 43] width 71 height 19
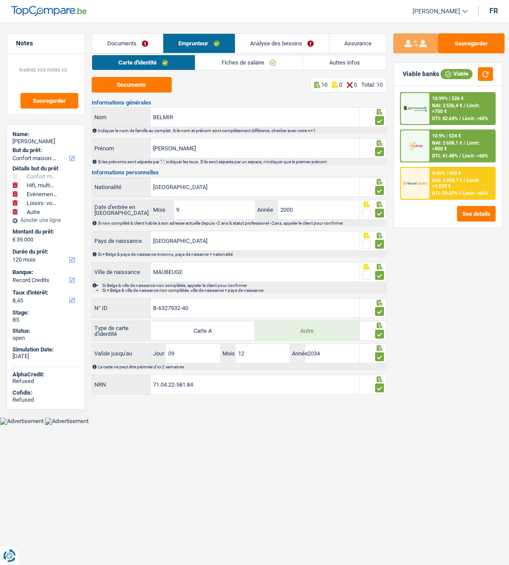
click at [306, 46] on link "Analyse des besoins" at bounding box center [281, 43] width 93 height 19
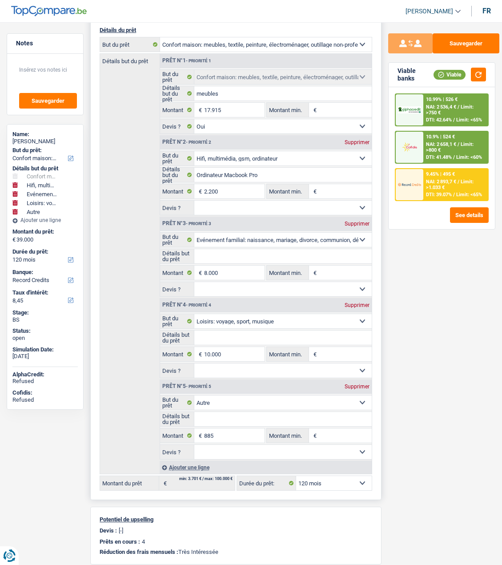
scroll to position [133, 0]
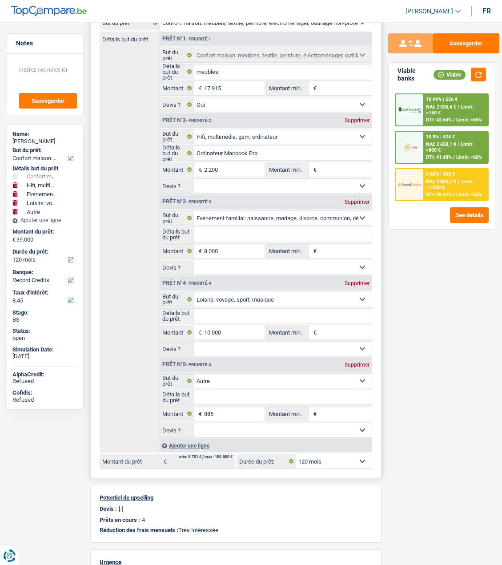
click at [358, 362] on div "Supprimer" at bounding box center [356, 364] width 29 height 5
type input "38.115"
select select "144"
type input "38.115"
select select "144"
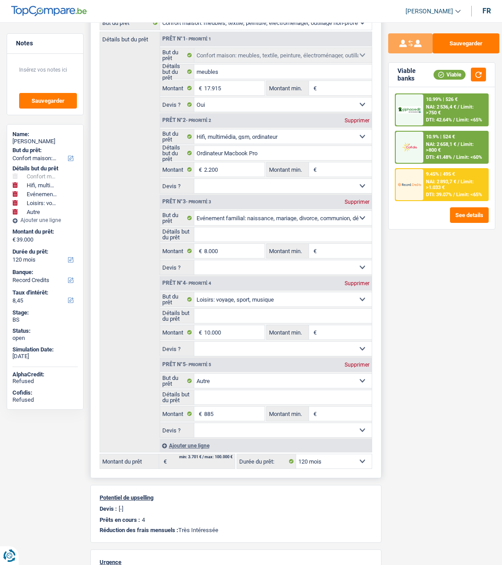
type input "38.115"
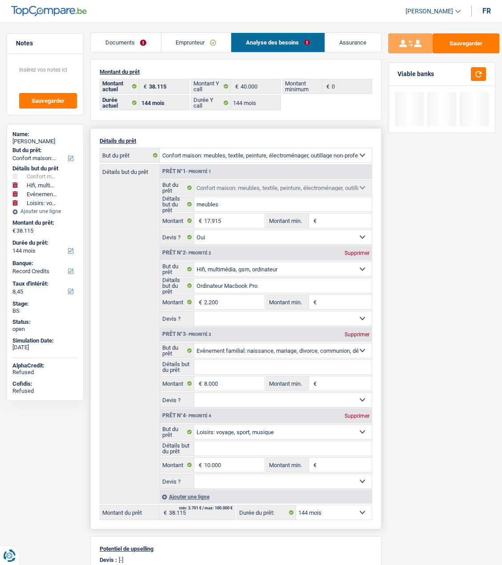
scroll to position [0, 0]
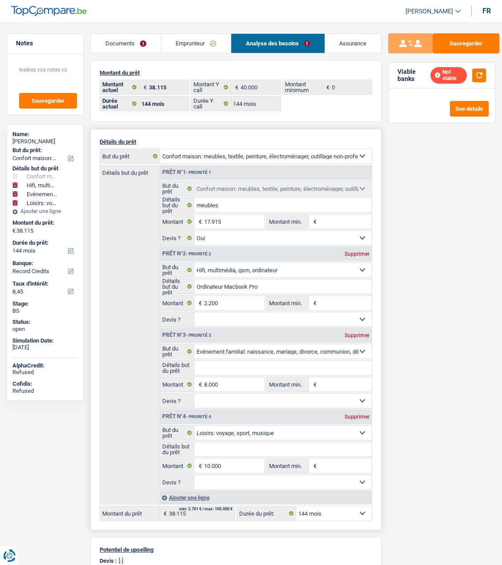
click at [342, 509] on select "12 mois 18 mois 24 mois 30 mois 36 mois 42 mois 48 mois 60 mois 72 mois 84 mois…" at bounding box center [334, 513] width 76 height 14
select select "120"
click at [296, 506] on select "12 mois 18 mois 24 mois 30 mois 36 mois 42 mois 48 mois 60 mois 72 mois 84 mois…" at bounding box center [334, 513] width 76 height 14
select select "120"
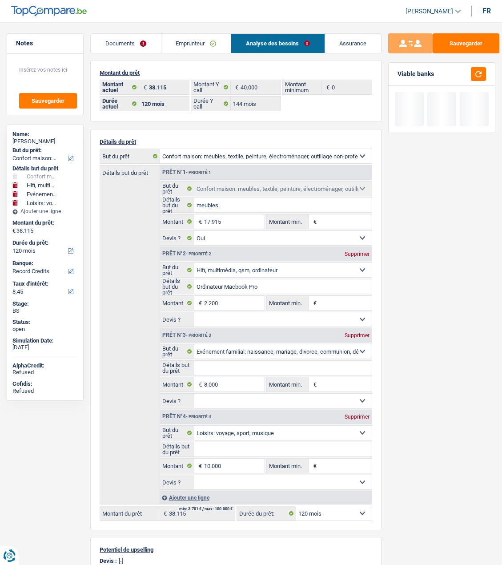
click at [424, 416] on div "Sauvegarder Viable banks" at bounding box center [442, 290] width 121 height 515
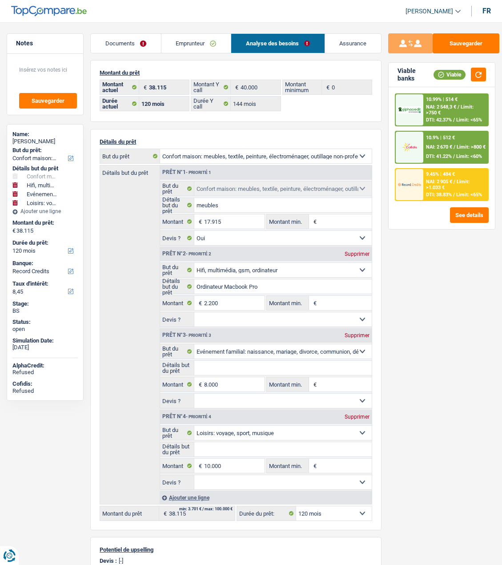
click at [188, 44] on link "Emprunteur" at bounding box center [195, 43] width 69 height 19
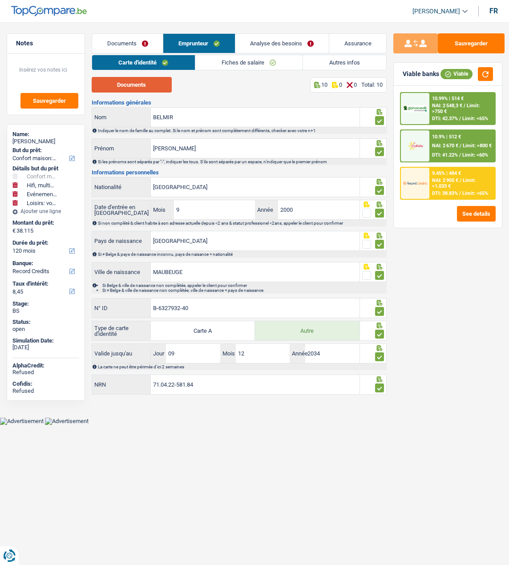
click at [144, 91] on button "Documents" at bounding box center [132, 85] width 80 height 16
click at [229, 61] on link "Fiches de salaire" at bounding box center [248, 62] width 107 height 15
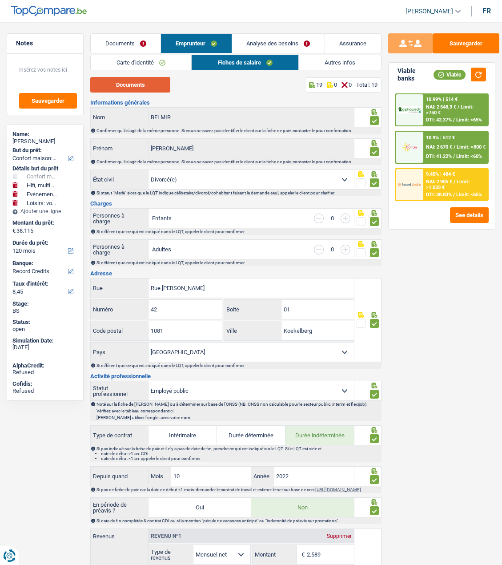
click at [151, 85] on button "Documents" at bounding box center [130, 85] width 80 height 16
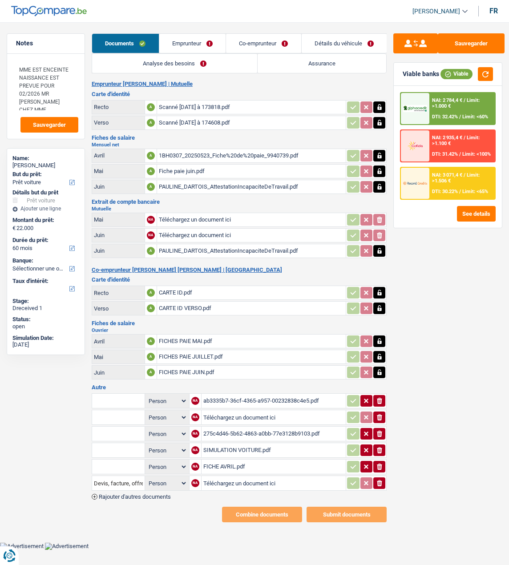
select select "car"
select select "60"
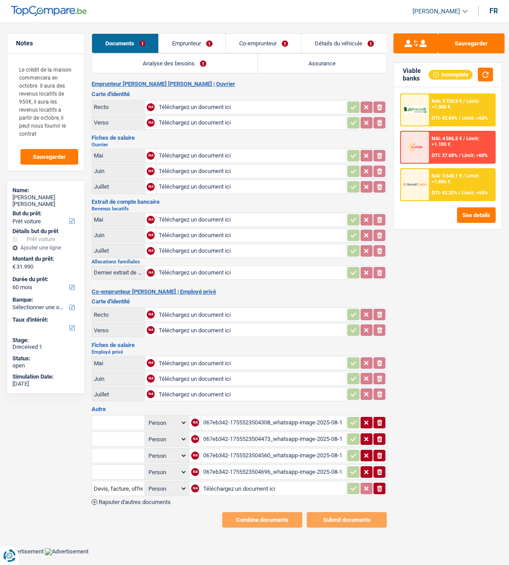
select select "car"
select select "60"
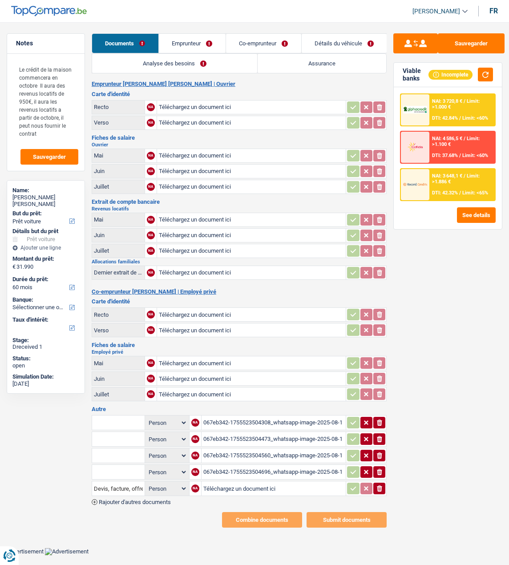
click at [191, 308] on input "Téléchargez un document ici" at bounding box center [251, 314] width 185 height 13
type input "C:\fakepath\WhatsApp Image [DATE] 17.32.38.jpeg"
click at [190, 116] on input "Téléchargez un document ici" at bounding box center [251, 122] width 185 height 13
type input "C:\fakepath\Ver Tufa.jpeg"
click at [189, 169] on input "Téléchargez un document ici" at bounding box center [251, 171] width 185 height 13
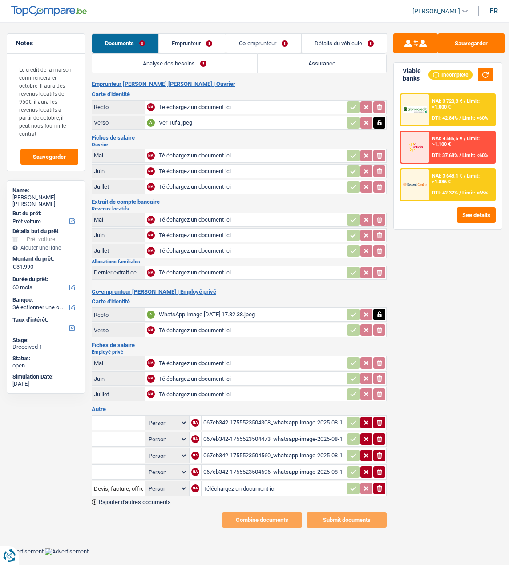
type input "C:\fakepath\FP 06 TUFA.jpeg"
click at [206, 153] on input "Téléchargez un document ici" at bounding box center [251, 155] width 185 height 13
type input "C:\fakepath\FP 05 TUFA.jpeg"
click at [233, 465] on div "067eb342-1755523504696_whatsapp-image-2025-08-18-at-15.19.42.jpeg" at bounding box center [273, 471] width 141 height 13
click at [189, 102] on input "Téléchargez un document ici" at bounding box center [251, 107] width 185 height 13
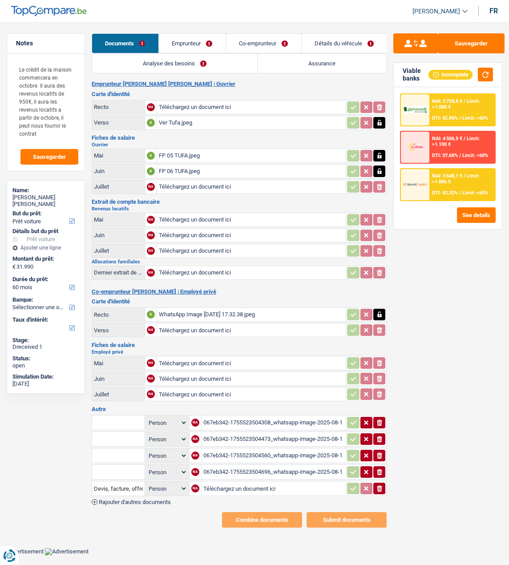
type input "C:\fakepath\Rec TUFA.jpeg"
click at [238, 465] on div "067eb342-1755523504696_whatsapp-image-2025-08-18-at-15.19.42.jpeg" at bounding box center [273, 471] width 141 height 13
click at [377, 467] on icon "ionicons-v5-e" at bounding box center [379, 471] width 7 height 9
click at [255, 449] on div "067eb342-1755523504560_whatsapp-image-2025-08-18-at-15.19.42-1-.jpeg" at bounding box center [273, 455] width 141 height 13
click at [379, 451] on icon "ionicons-v5-e" at bounding box center [379, 455] width 7 height 9
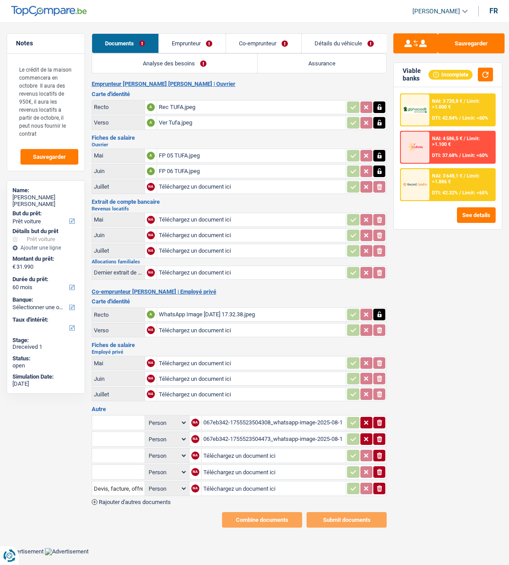
click at [244, 432] on div "067eb342-1755523504473_whatsapp-image-2025-08-18-at-15.19.42-2-.jpeg" at bounding box center [273, 438] width 141 height 13
click at [259, 416] on div "067eb342-1755523504308_whatsapp-image-2025-08-18-at-15.19.42-3-.jpeg" at bounding box center [273, 422] width 141 height 13
click at [232, 482] on input "Téléchargez un document ici" at bounding box center [273, 488] width 141 height 13
type input "C:\fakepath\BDC TUFA.pdf"
click at [308, 416] on div "067eb342-1755523504308_whatsapp-image-2025-08-18-at-15.19.42-3-.jpeg" at bounding box center [273, 422] width 141 height 13
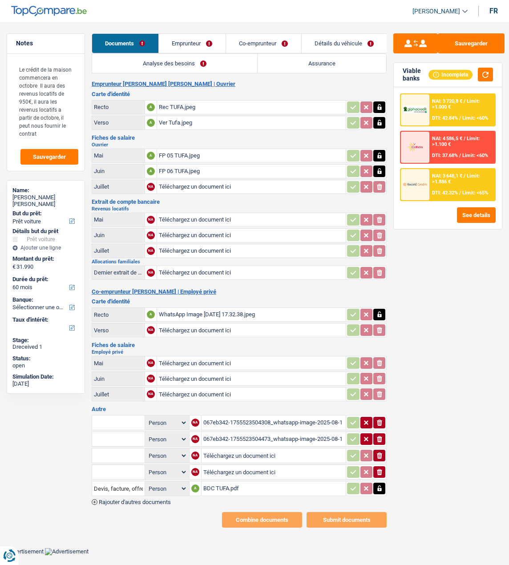
click at [194, 43] on link "Emprunteur" at bounding box center [192, 43] width 67 height 19
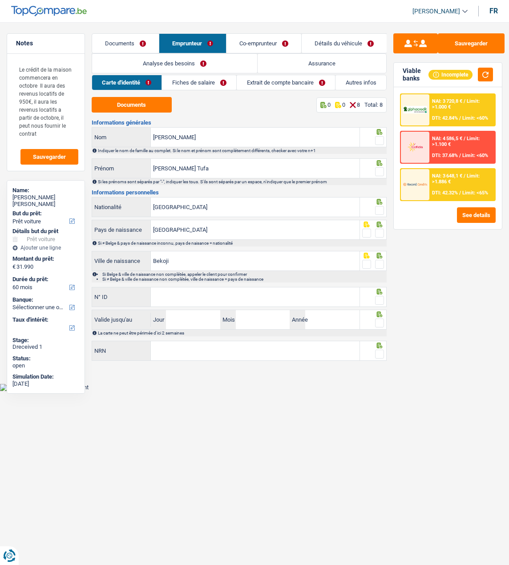
click at [208, 80] on link "Fiches de salaire" at bounding box center [199, 82] width 74 height 15
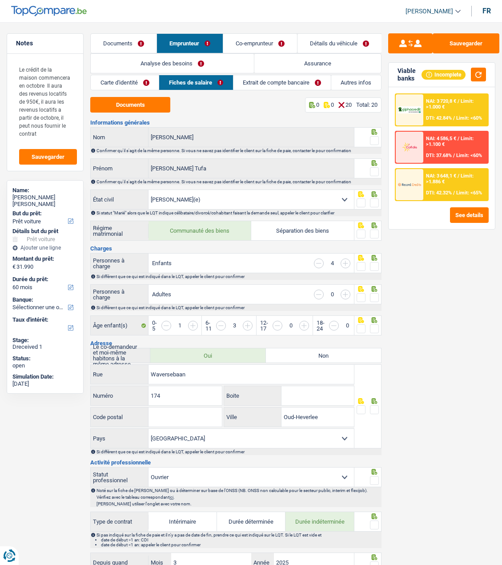
click at [265, 80] on link "Extrait de compte bancaire" at bounding box center [281, 82] width 97 height 15
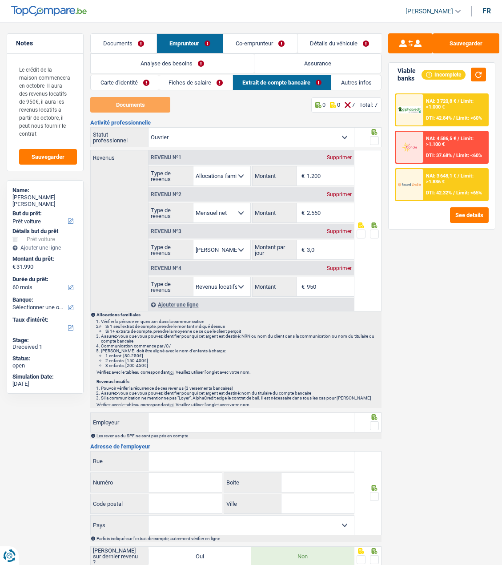
click at [256, 43] on link "Co-emprunteur" at bounding box center [260, 43] width 74 height 19
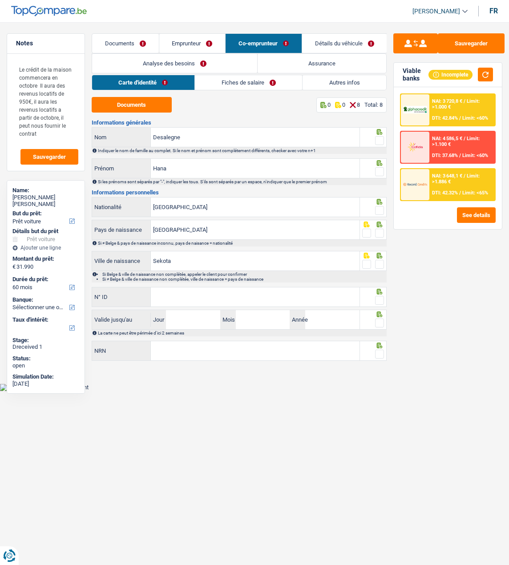
click at [334, 45] on link "Détails du véhicule" at bounding box center [344, 43] width 85 height 19
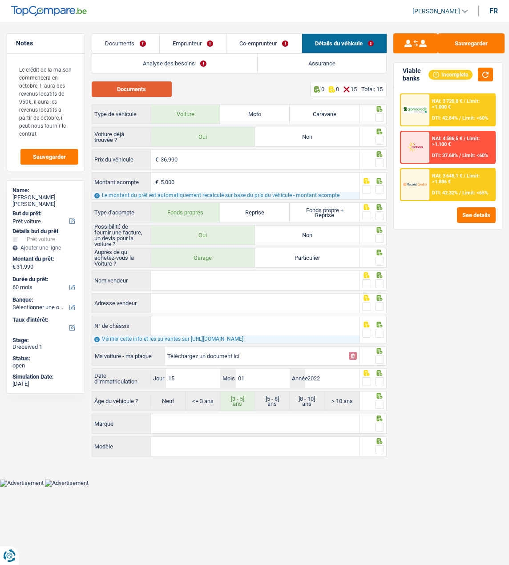
click at [126, 92] on button "Documents" at bounding box center [132, 89] width 80 height 16
click at [484, 378] on div "Sauvegarder Viable banks Incomplete NAI: 3 720,8 € / Limit: >1.000 € DTI: 42.84…" at bounding box center [447, 290] width 122 height 515
